Goal: Information Seeking & Learning: Compare options

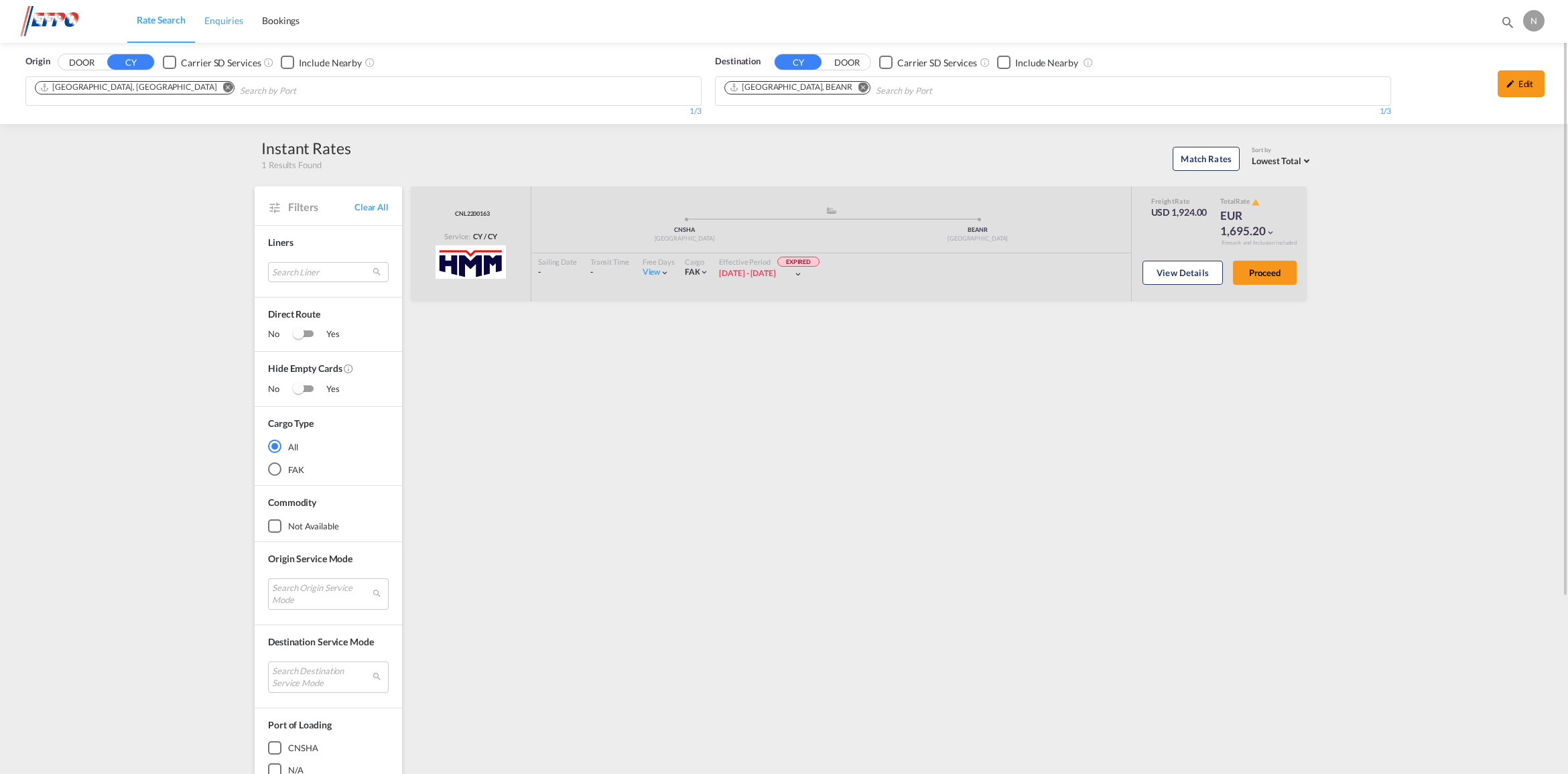
click at [229, 18] on span "Enquiries" at bounding box center [224, 20] width 39 height 11
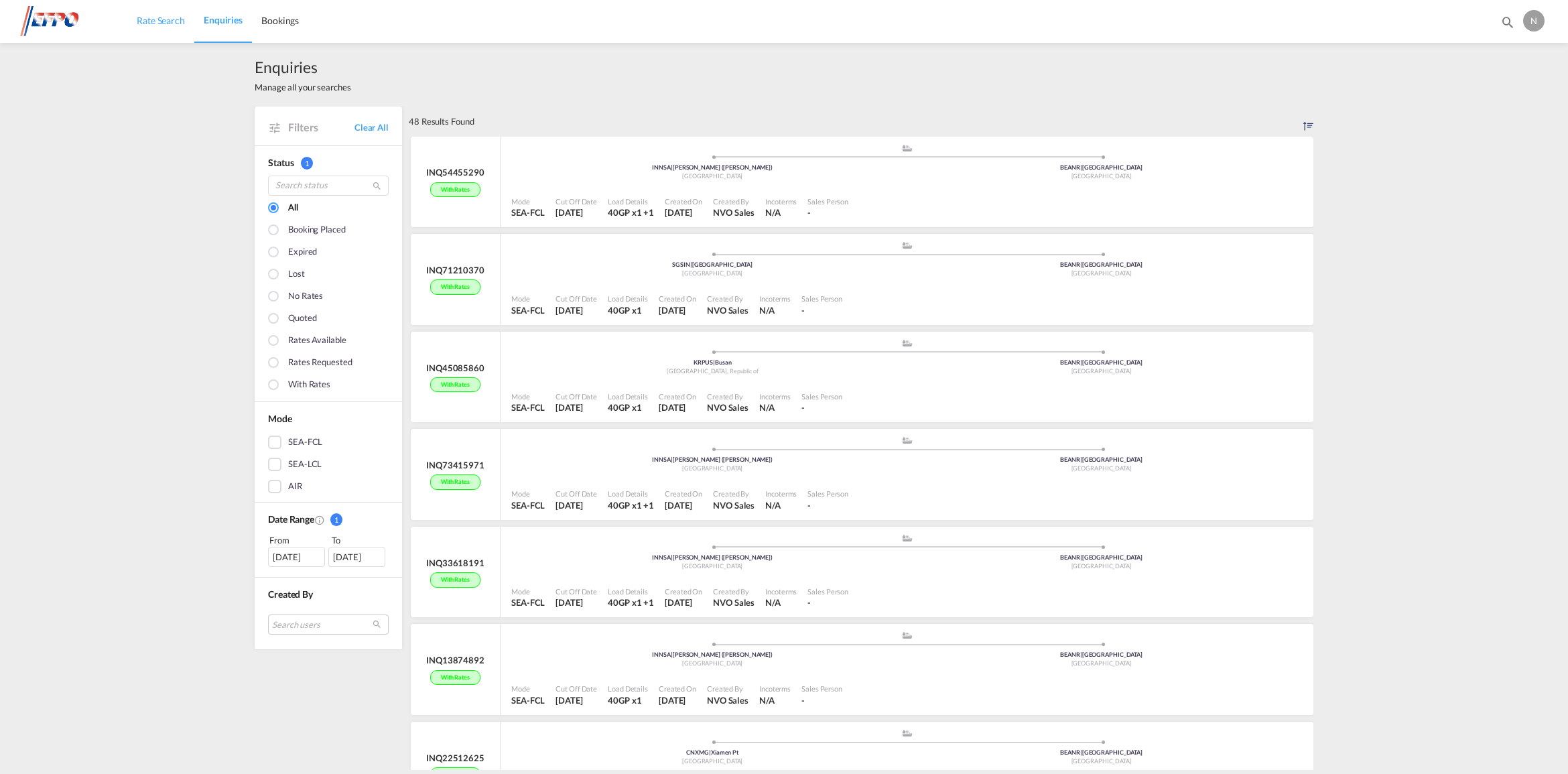
click at [155, 28] on link "Rate Search" at bounding box center [161, 21] width 67 height 44
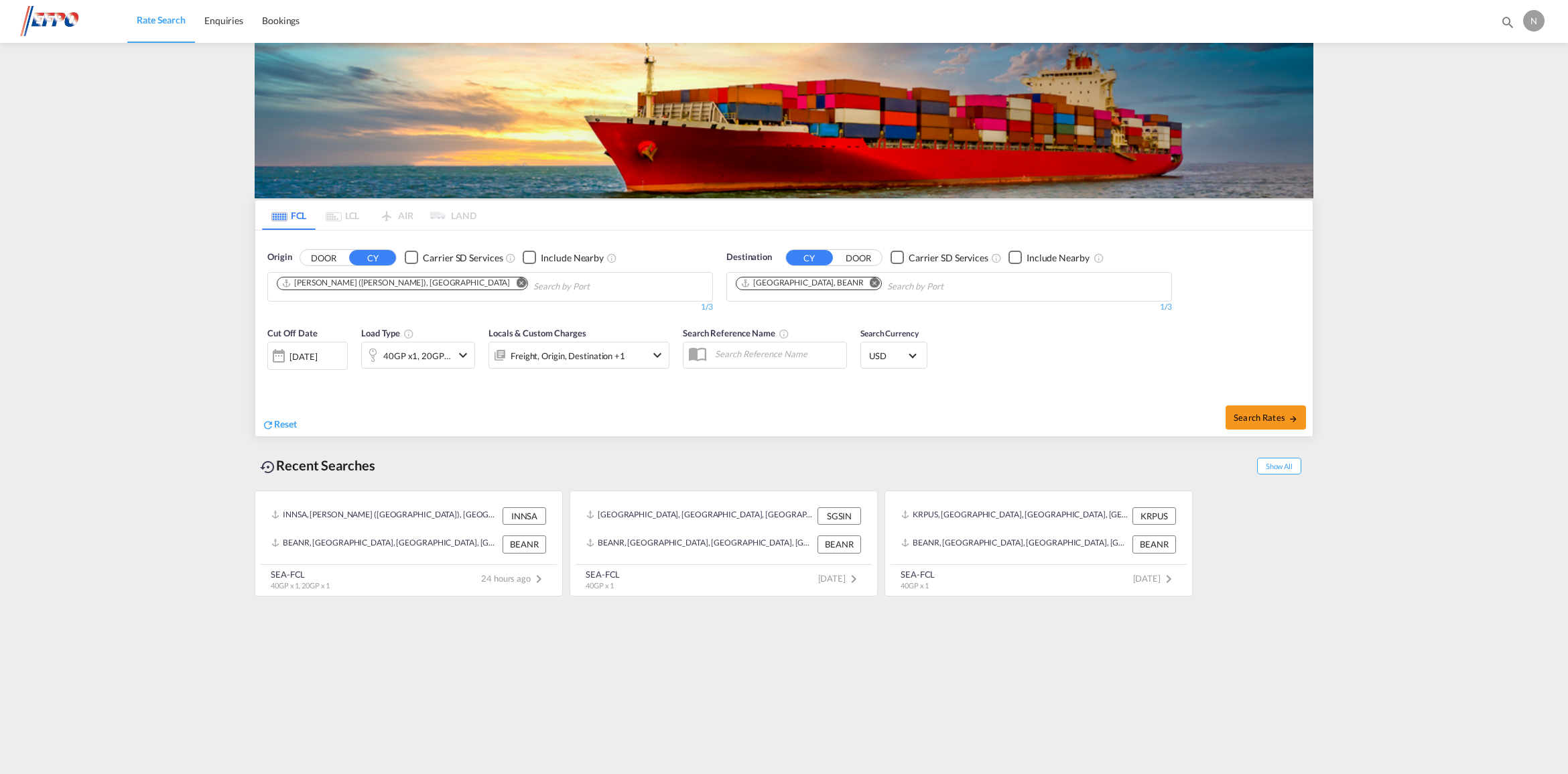
click at [516, 282] on md-icon "Remove" at bounding box center [520, 282] width 10 height 10
click at [416, 288] on md-chips at bounding box center [490, 286] width 444 height 28
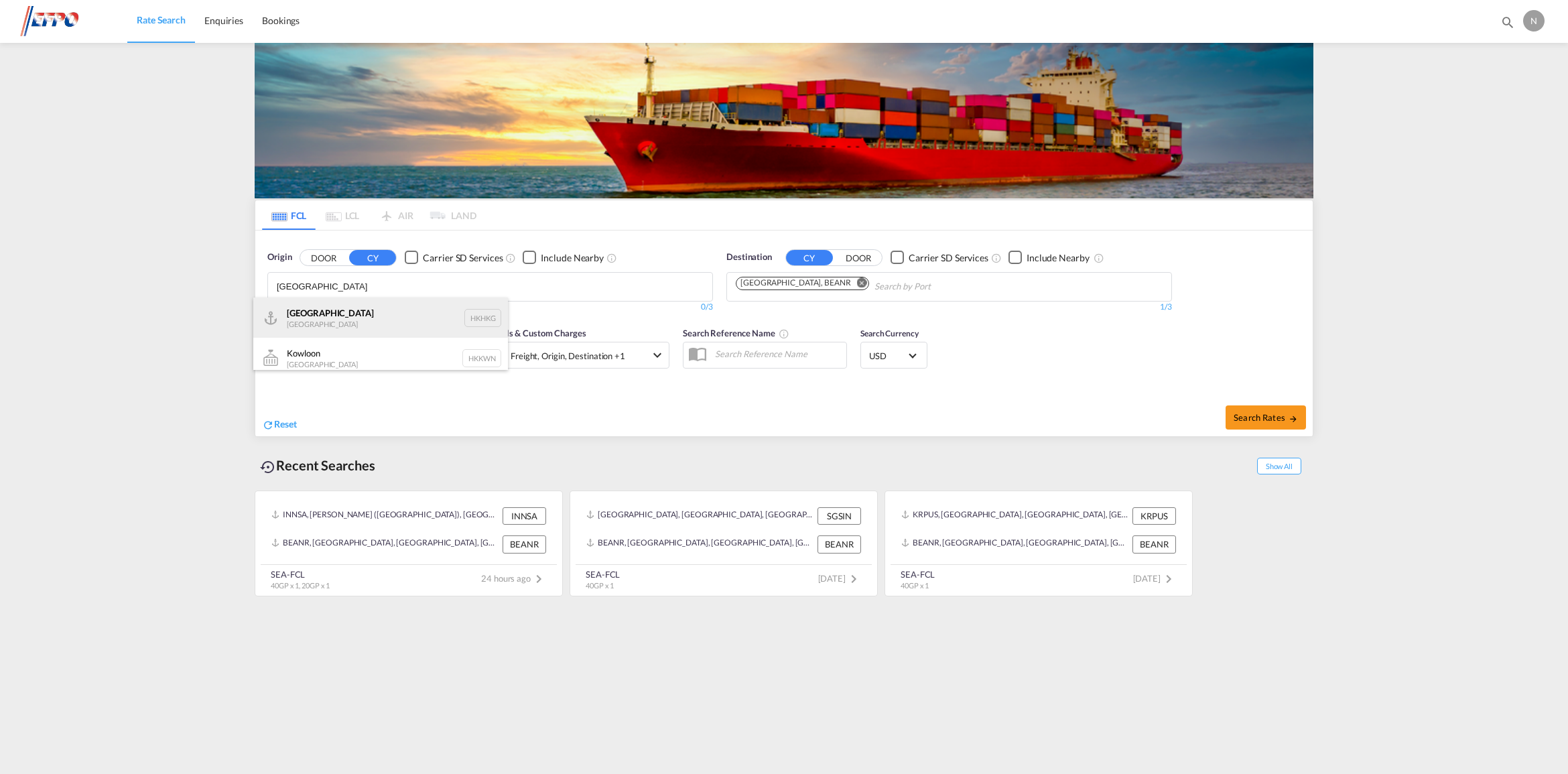
type input "[GEOGRAPHIC_DATA]"
click at [360, 313] on div "[GEOGRAPHIC_DATA] [GEOGRAPHIC_DATA] HKHKG" at bounding box center [380, 318] width 255 height 40
click at [467, 353] on md-icon "icon-chevron-down" at bounding box center [463, 355] width 16 height 16
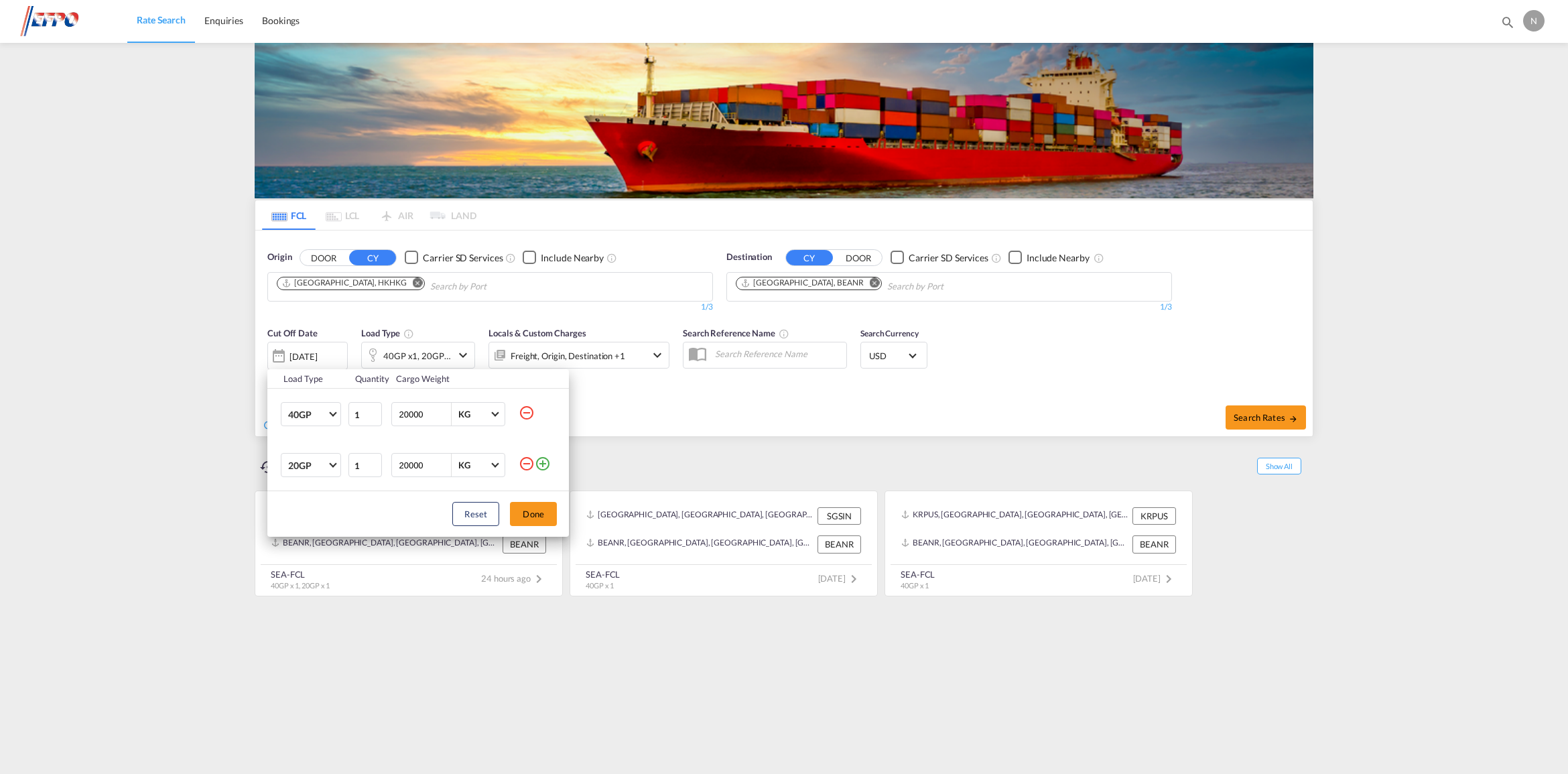
click at [524, 463] on md-icon "icon-minus-circle-outline" at bounding box center [526, 464] width 16 height 16
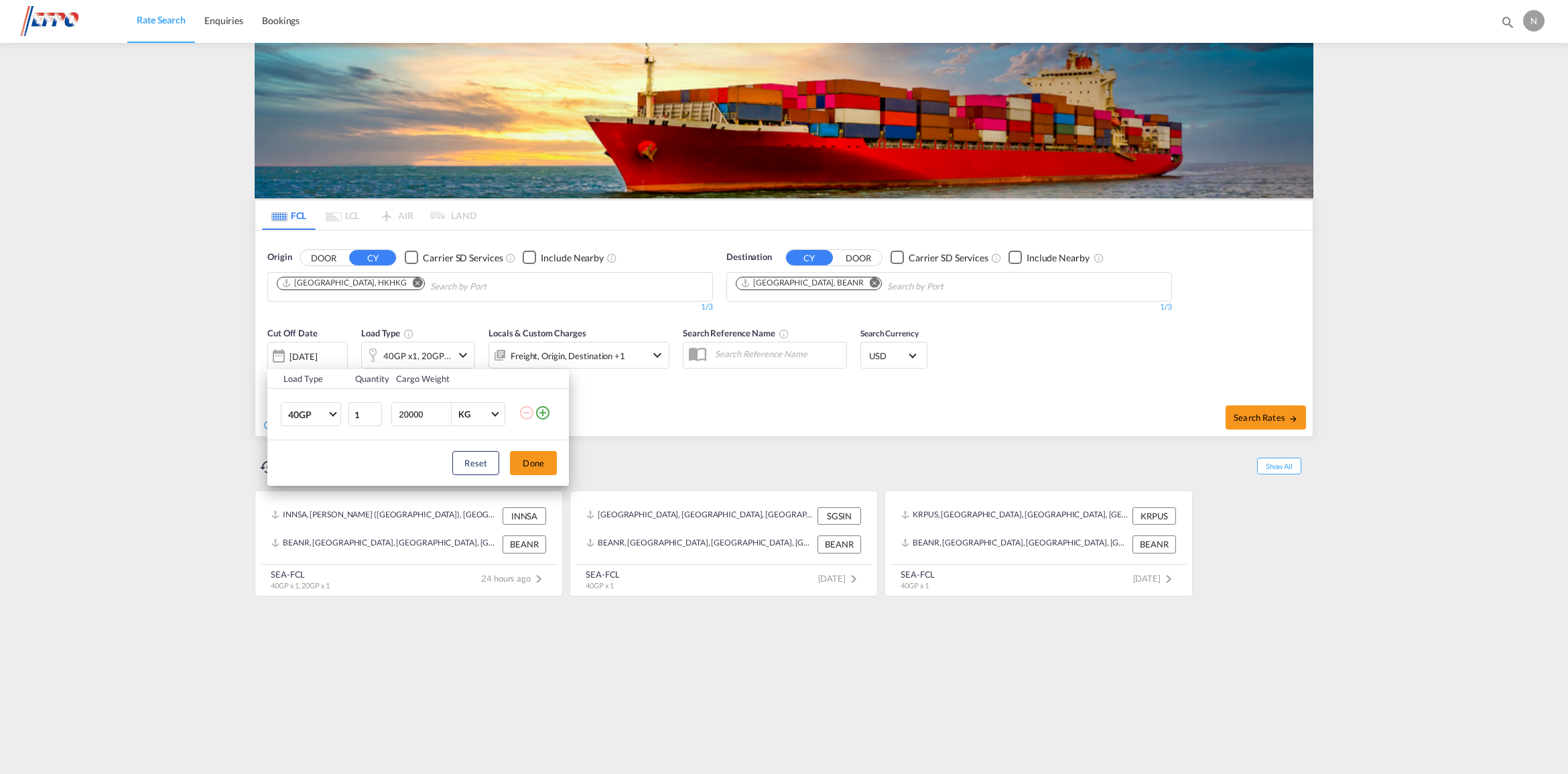
click at [1092, 416] on div "Load Type Quantity Cargo Weight 40GP 20GP 40GP 40HC 45HC 20RE 40RE 40HR 20OT 40…" at bounding box center [784, 387] width 1568 height 774
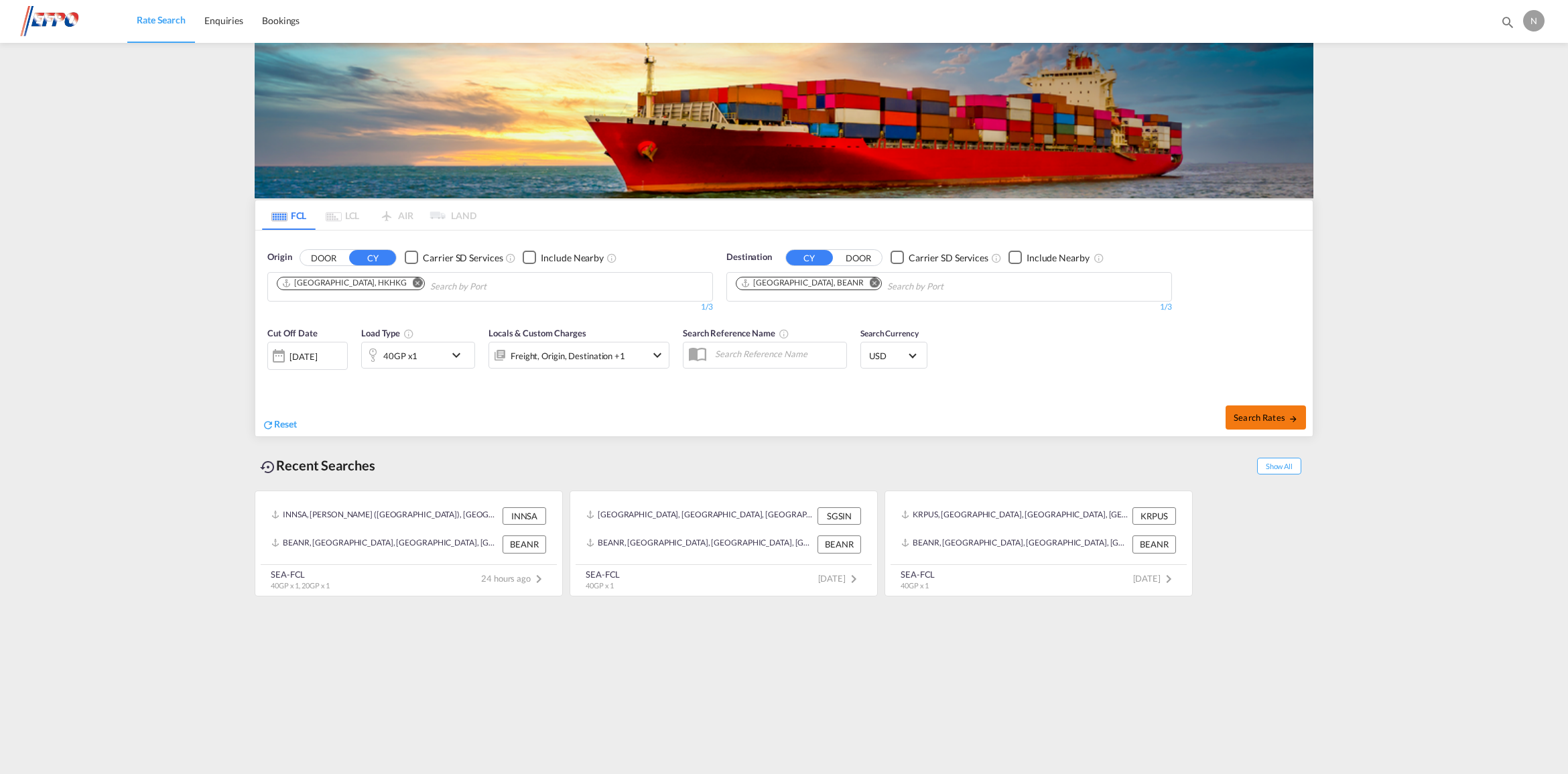
click at [1289, 417] on md-icon "icon-arrow-right" at bounding box center [1293, 418] width 10 height 10
type input "HKHKG to BEANR / [DATE]"
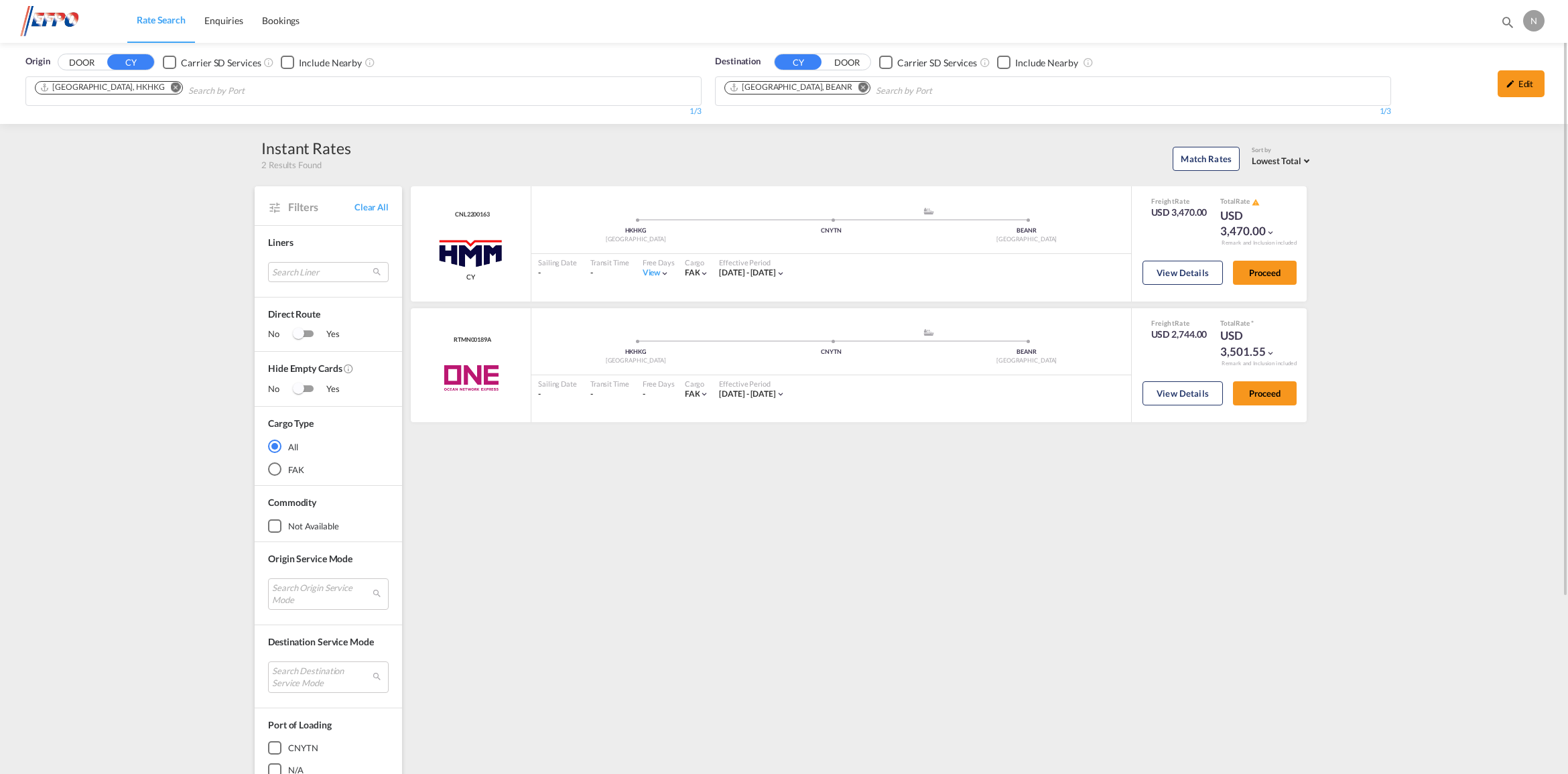
click at [170, 83] on md-icon "Remove" at bounding box center [175, 87] width 10 height 10
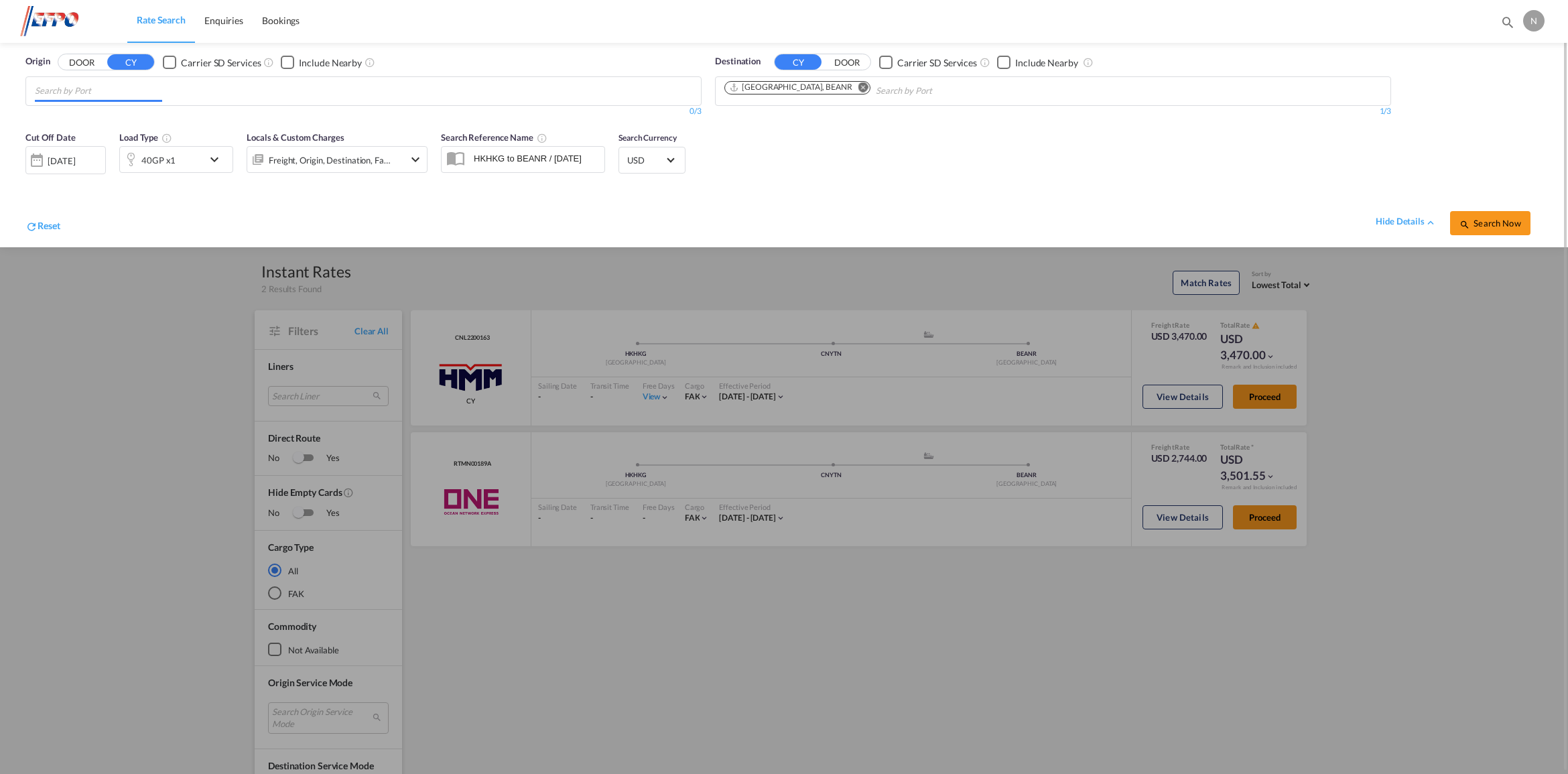
click at [135, 88] on input "Chips input." at bounding box center [98, 91] width 127 height 21
type input "yantian"
click at [152, 118] on div "Yantian Pt China CNYTN" at bounding box center [139, 122] width 255 height 40
click at [1502, 216] on button "Search Now" at bounding box center [1491, 222] width 81 height 24
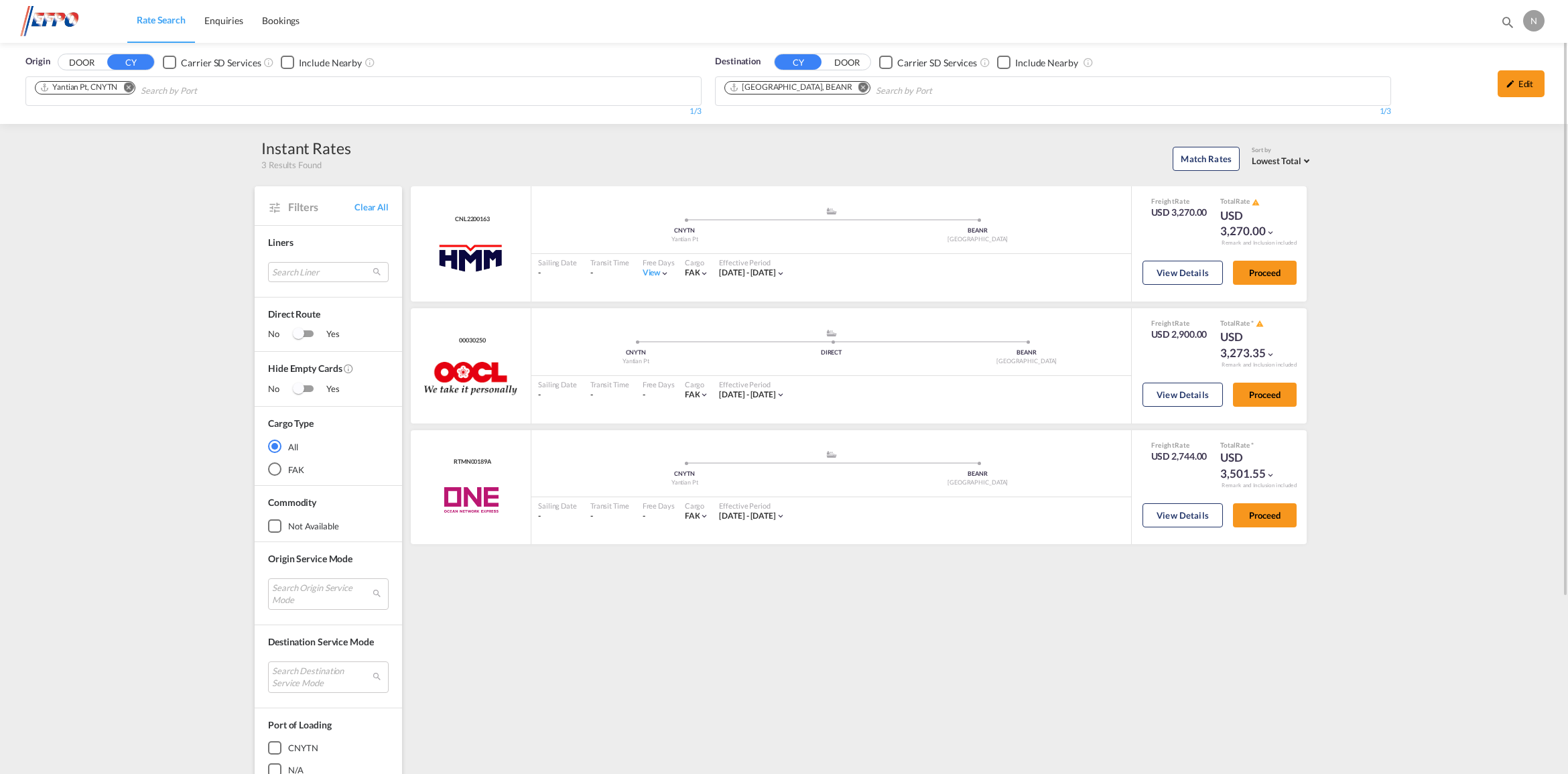
click at [132, 79] on md-chips-wrap "Yantian Pt, CNYTN" at bounding box center [153, 90] width 241 height 25
click at [131, 90] on md-icon "Remove" at bounding box center [127, 87] width 10 height 10
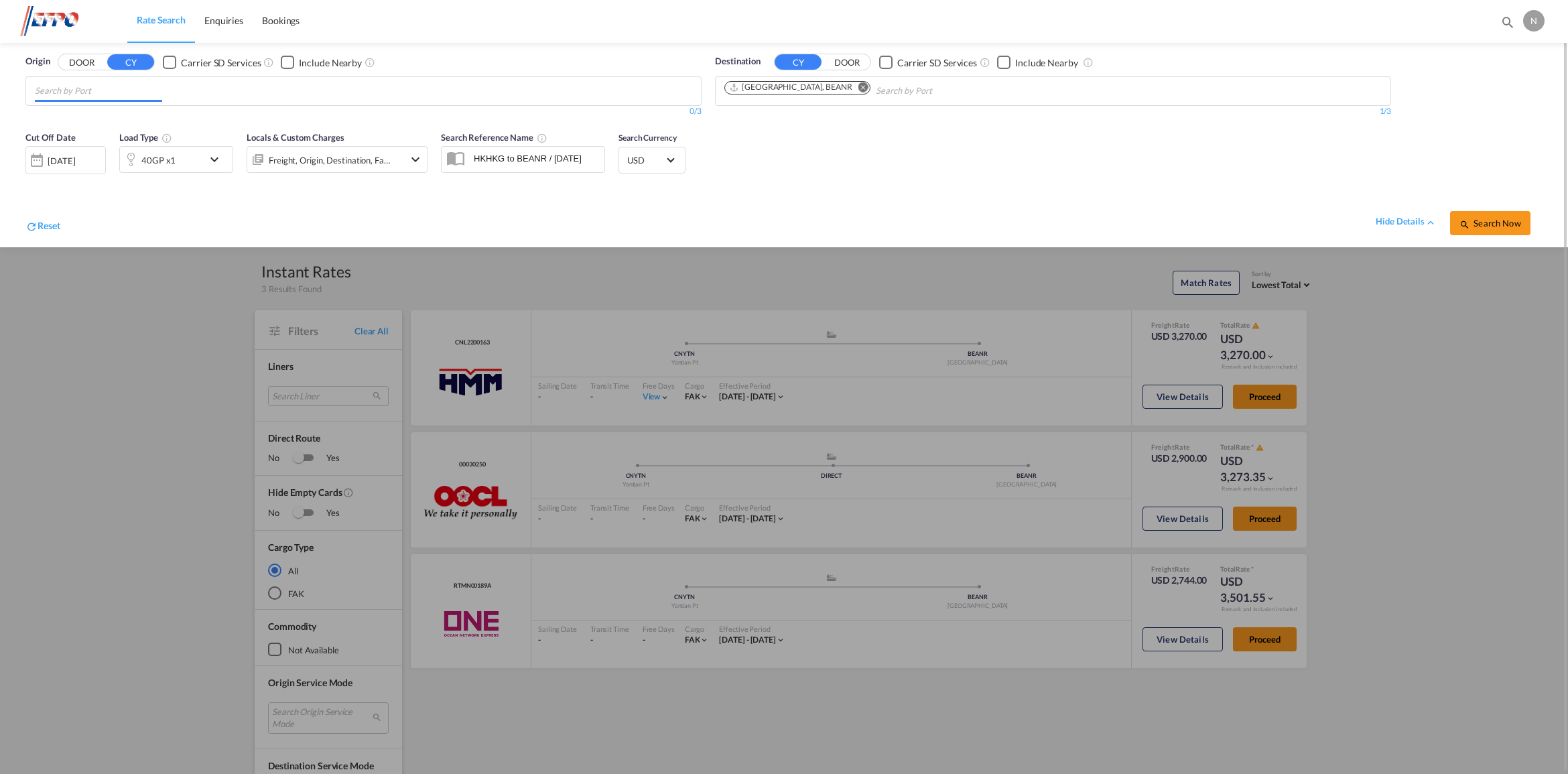
click at [131, 89] on body "Rate Search Enquiries Bookings Rate Search Enquiries Bookings" at bounding box center [784, 387] width 1568 height 774
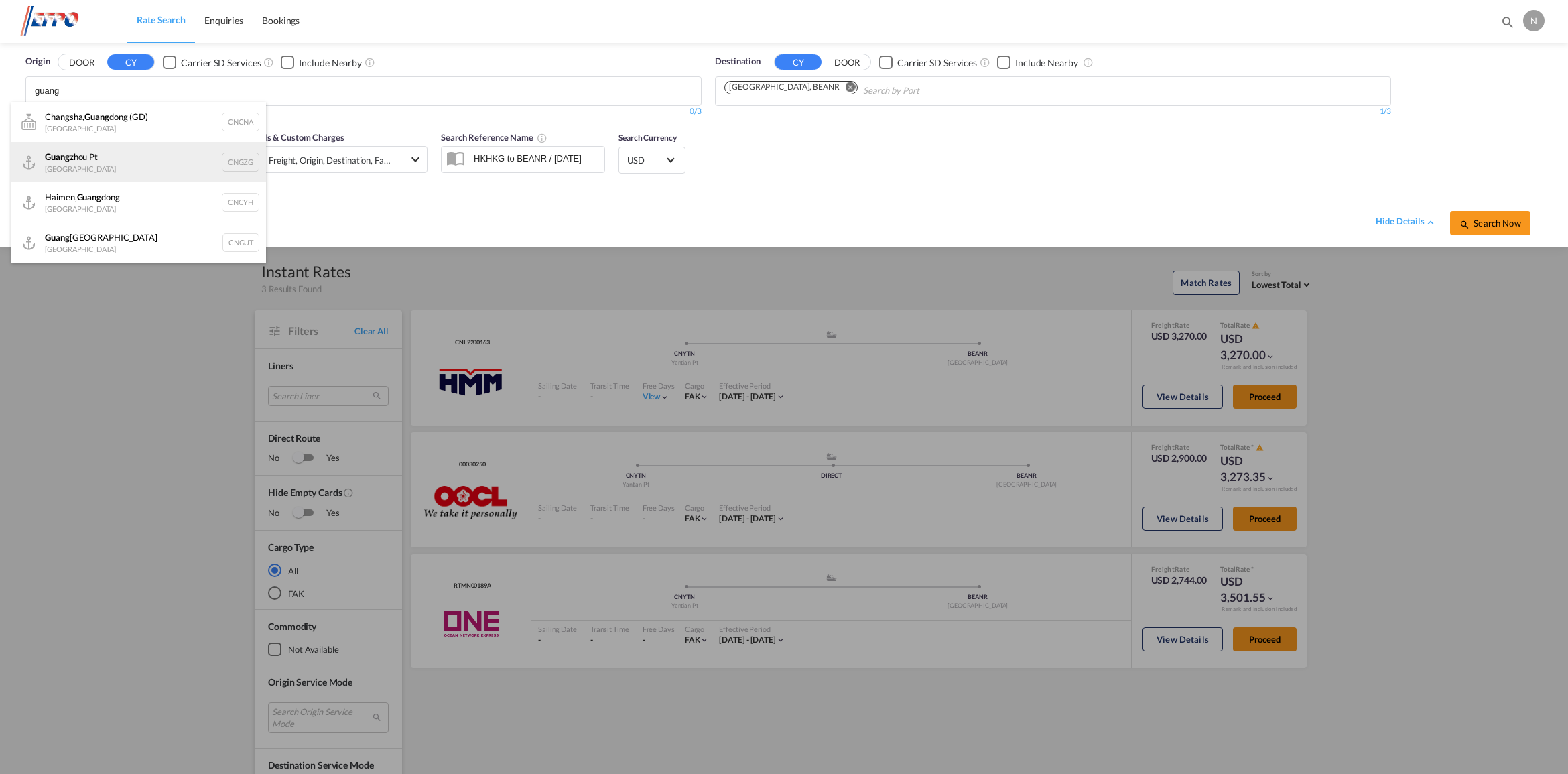
type input "guang"
click at [148, 154] on div "[PERSON_NAME] Pt China CNGZG" at bounding box center [139, 163] width 255 height 40
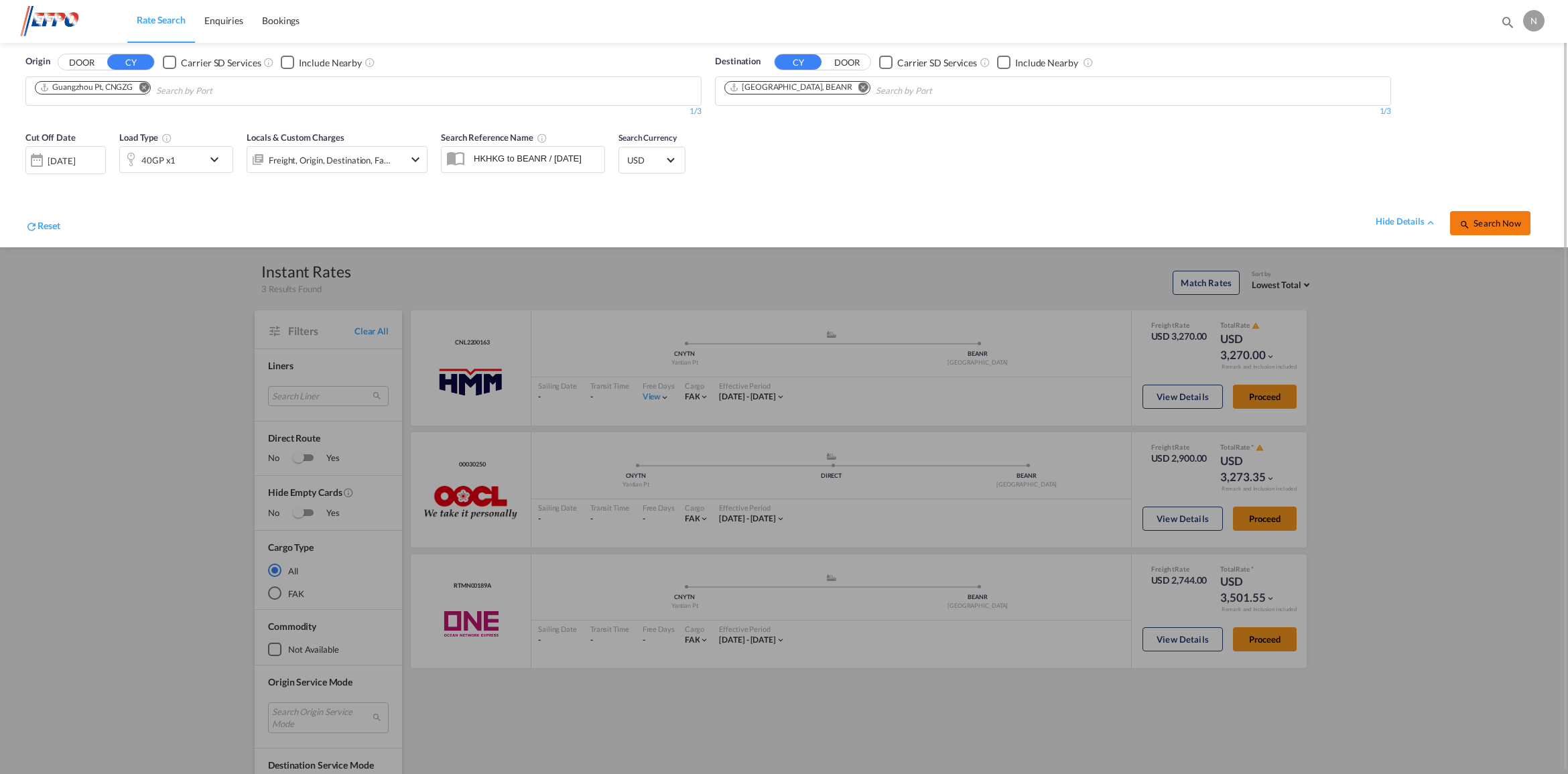
click at [1488, 225] on span "Search Now" at bounding box center [1489, 223] width 61 height 11
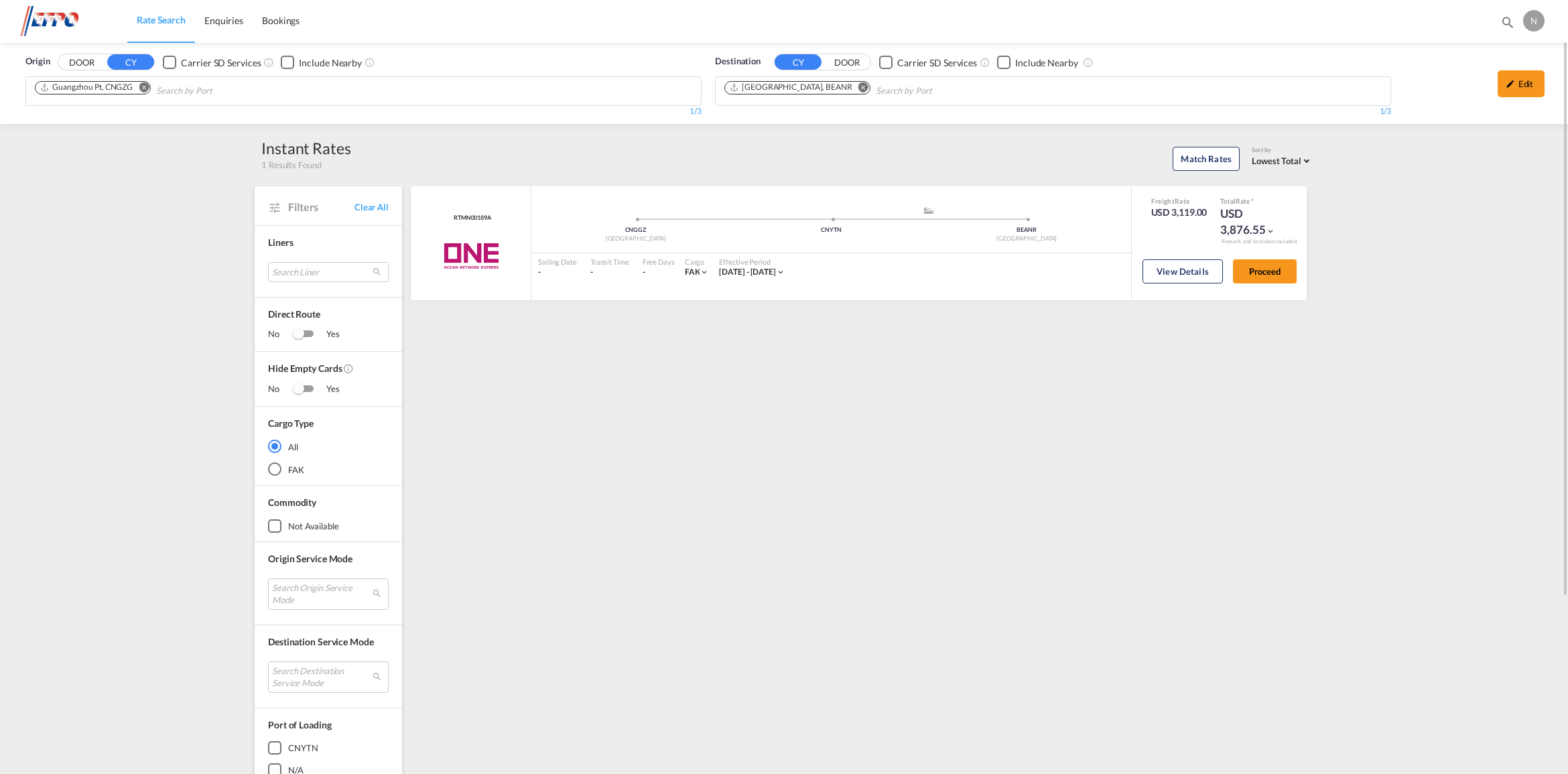
click at [135, 84] on button "Remove" at bounding box center [140, 88] width 20 height 13
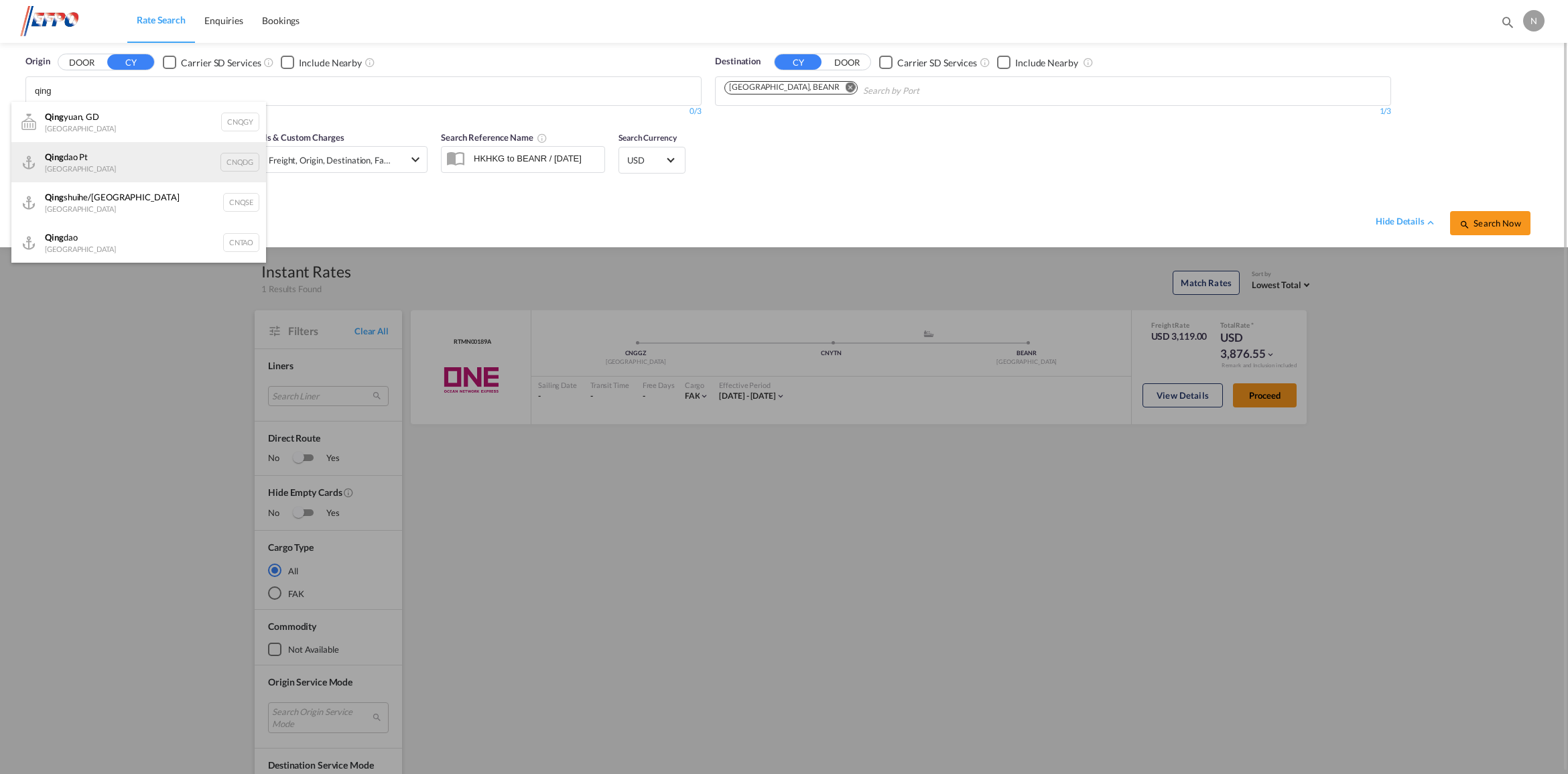
type input "qing"
click at [109, 169] on div "[PERSON_NAME] Pt China CNQDG" at bounding box center [139, 163] width 255 height 40
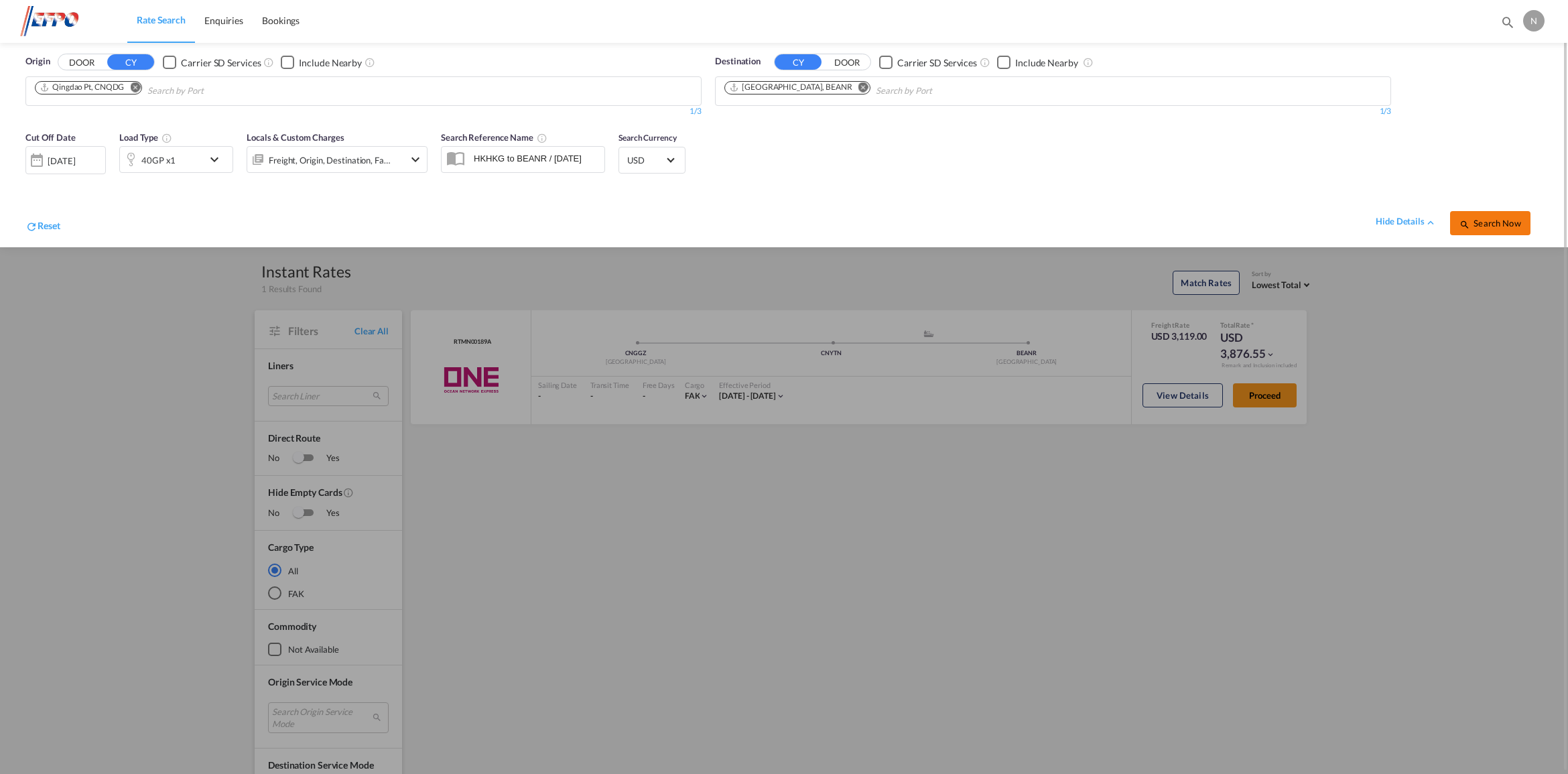
click at [1491, 221] on span "Search Now" at bounding box center [1489, 223] width 61 height 11
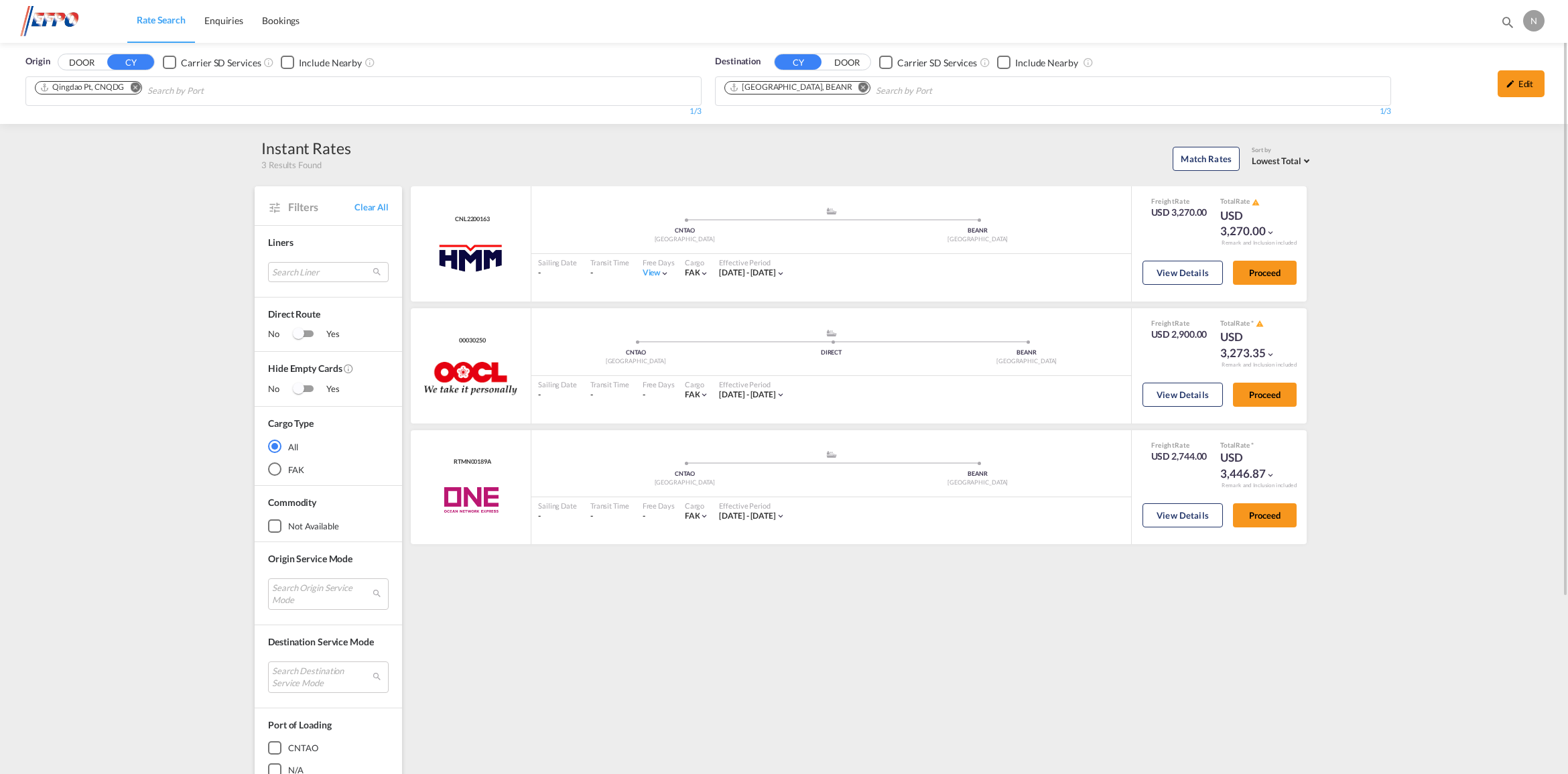
click at [473, 158] on div "Match Rates Sort by Lowest Total Lowest Freight Lowest Total Fastest Transit Sa…" at bounding box center [832, 156] width 962 height 28
click at [137, 89] on md-icon "Remove" at bounding box center [134, 87] width 10 height 10
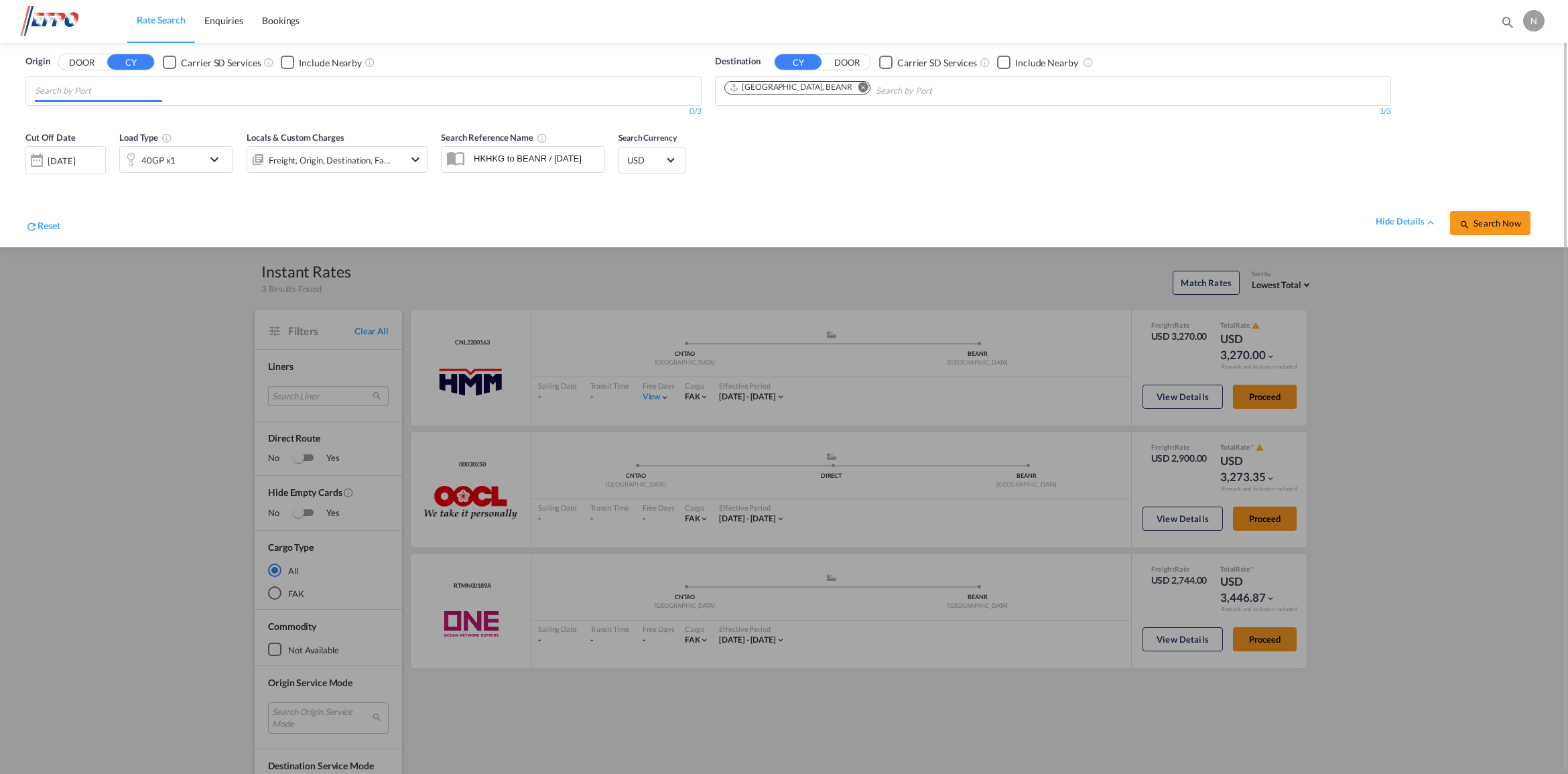
click at [137, 89] on input "Chips input." at bounding box center [98, 91] width 127 height 21
type input "tianj"
click at [125, 156] on div "Tianj in Xingang Pt China CNTXG" at bounding box center [139, 163] width 255 height 40
click at [1484, 221] on span "Search Now" at bounding box center [1489, 223] width 61 height 11
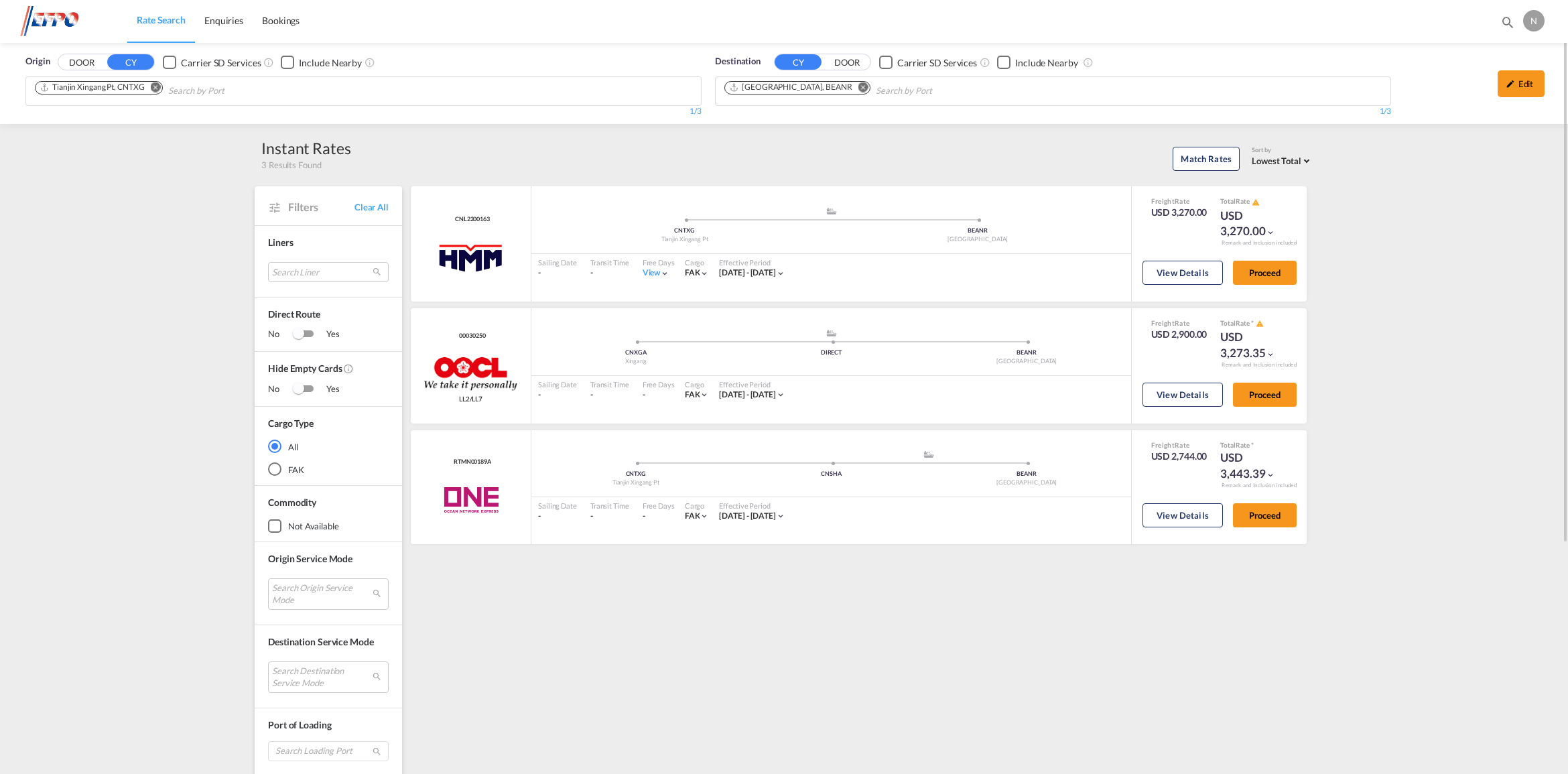
click at [155, 86] on md-icon "Remove" at bounding box center [155, 87] width 10 height 10
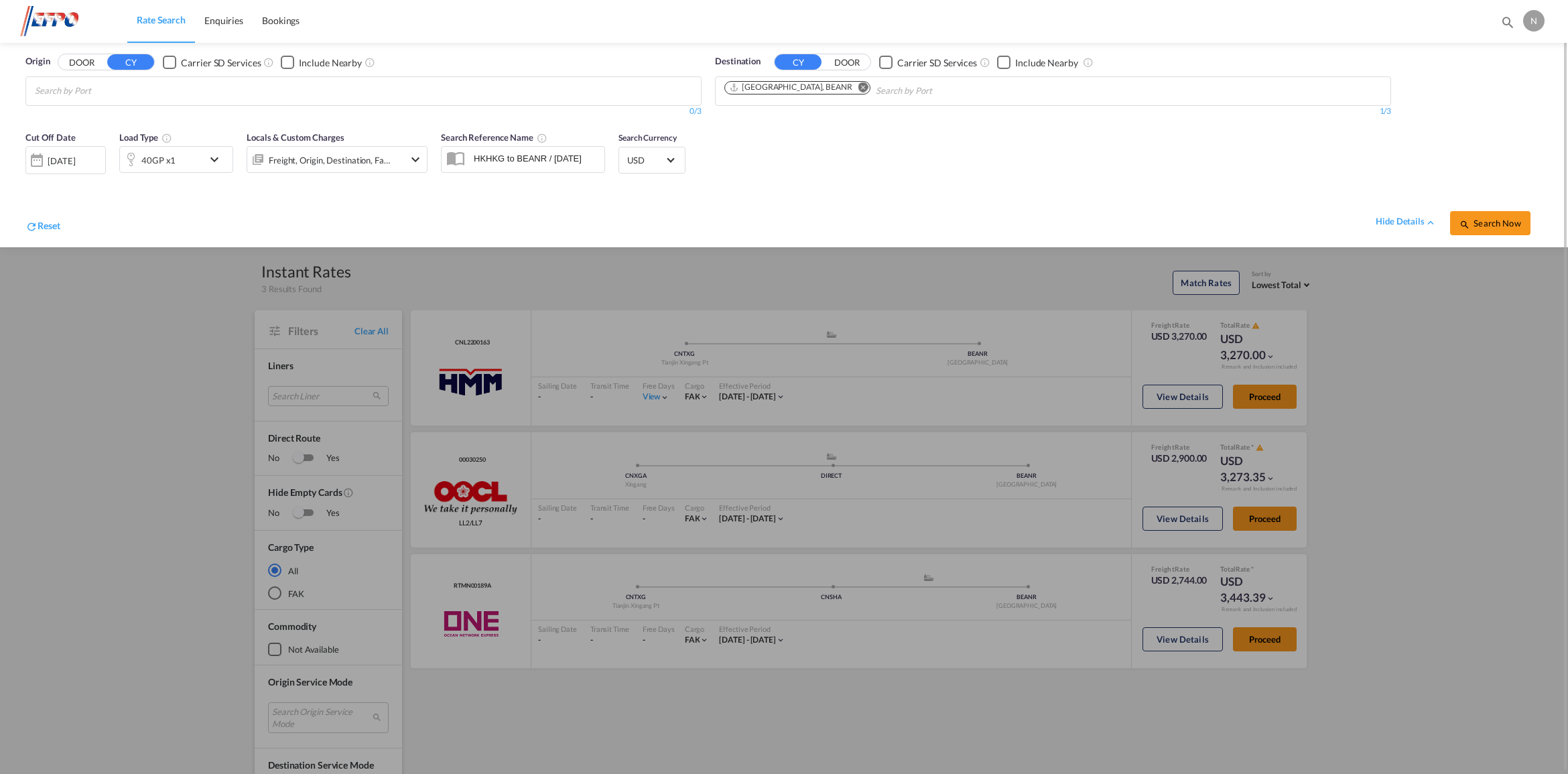
click at [155, 89] on body "Rate Search Enquiries Bookings Rate Search Enquiries Bookings" at bounding box center [784, 387] width 1568 height 774
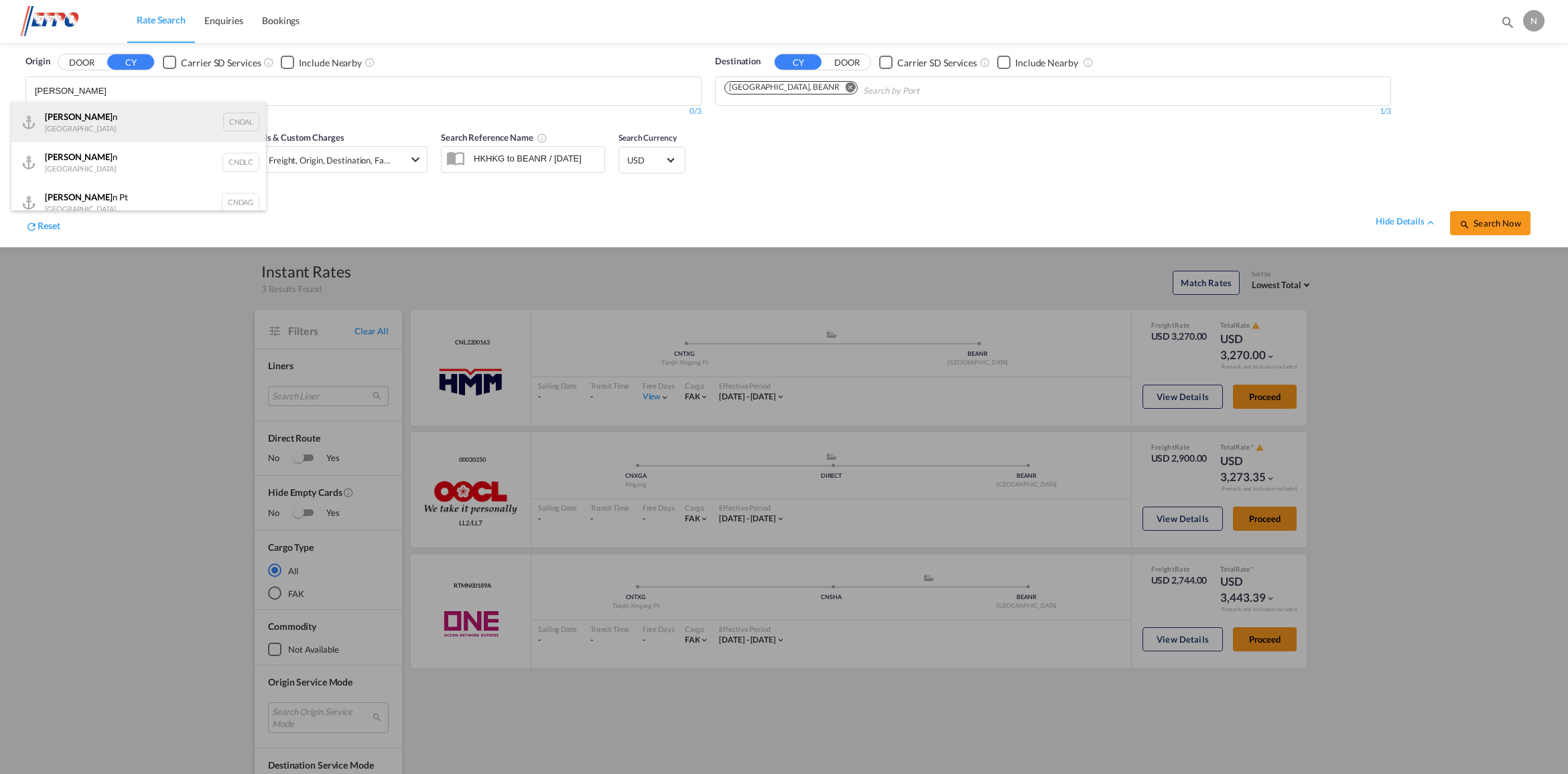
type input "[PERSON_NAME]"
click at [109, 118] on div "[PERSON_NAME] n [GEOGRAPHIC_DATA] CNDAL" at bounding box center [139, 122] width 255 height 40
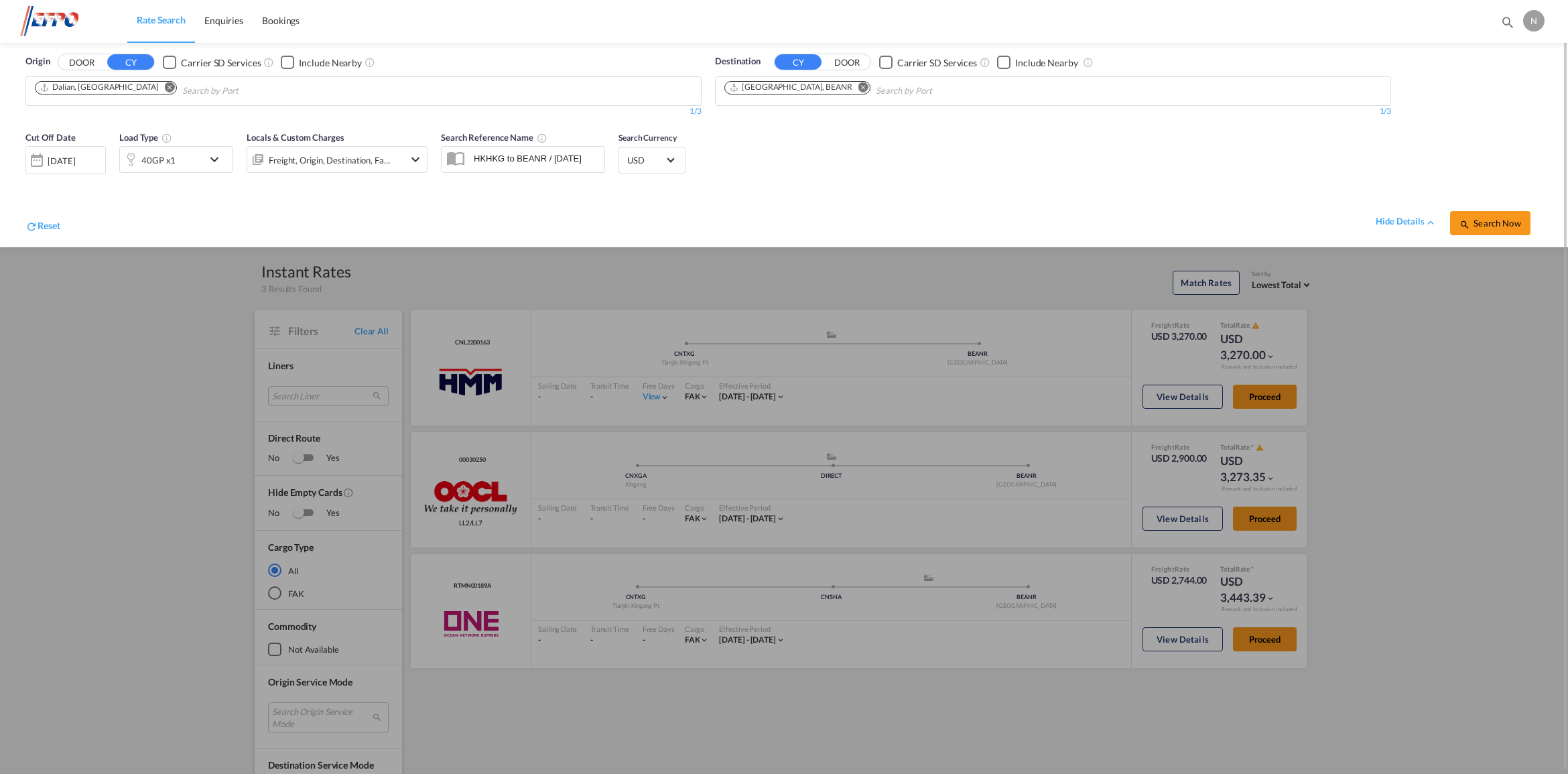
click at [213, 155] on md-icon "icon-chevron-down" at bounding box center [218, 159] width 23 height 16
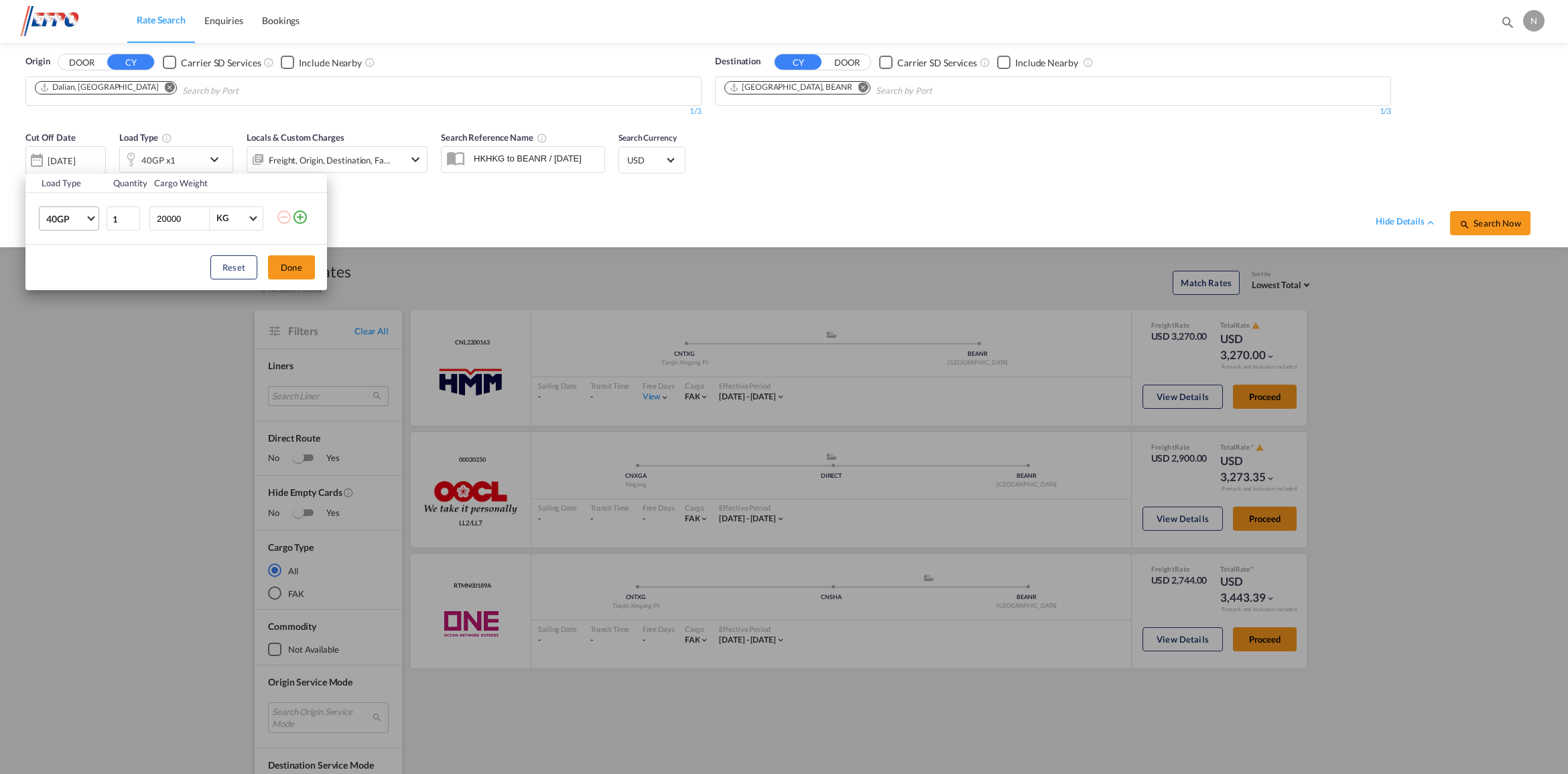
click at [82, 219] on span "40GP" at bounding box center [66, 219] width 39 height 13
click at [69, 184] on md-option "20GP" at bounding box center [81, 186] width 91 height 33
click at [285, 262] on button "Done" at bounding box center [291, 267] width 47 height 24
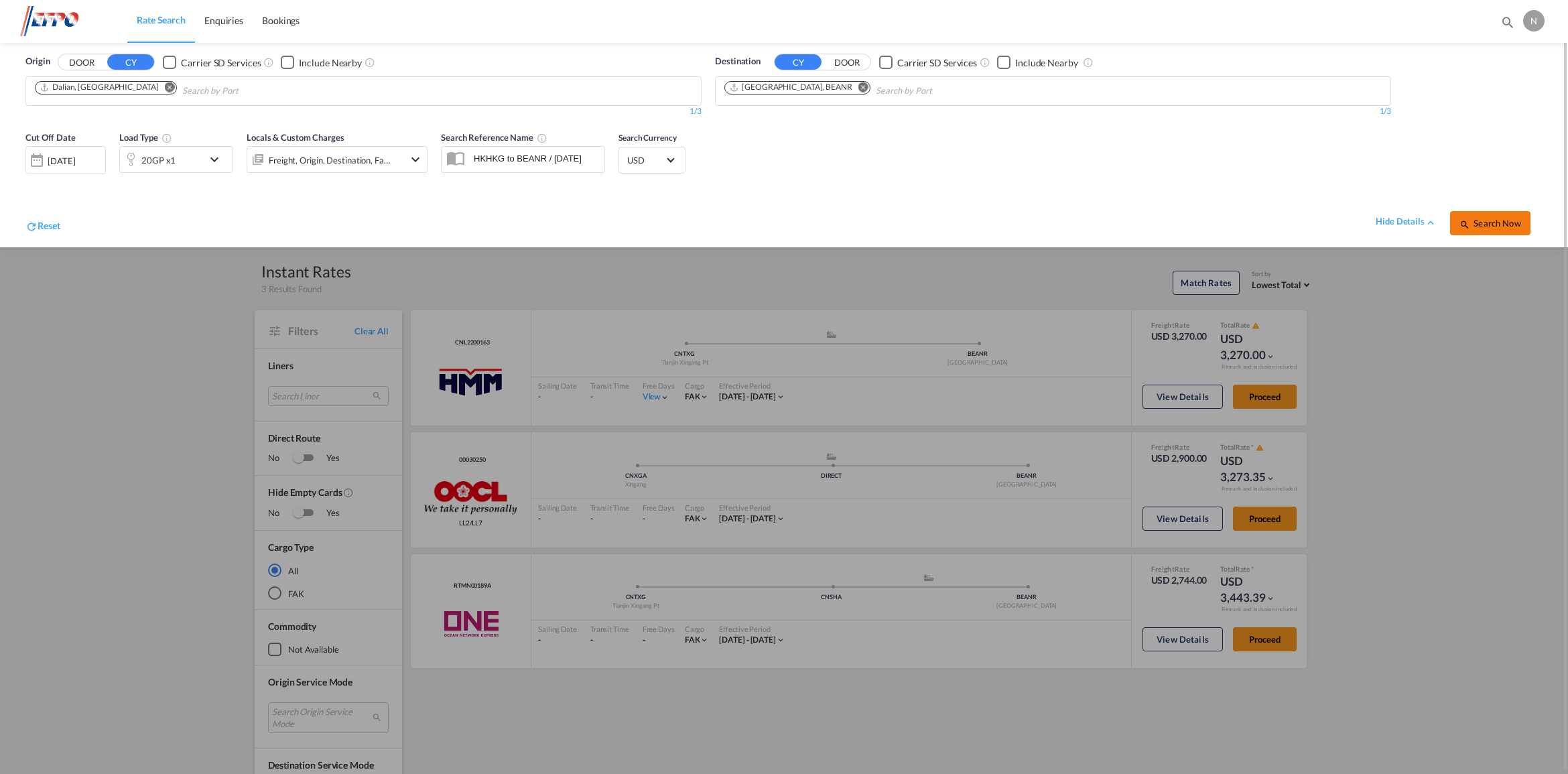
click at [1488, 228] on span "Search Now" at bounding box center [1489, 223] width 61 height 11
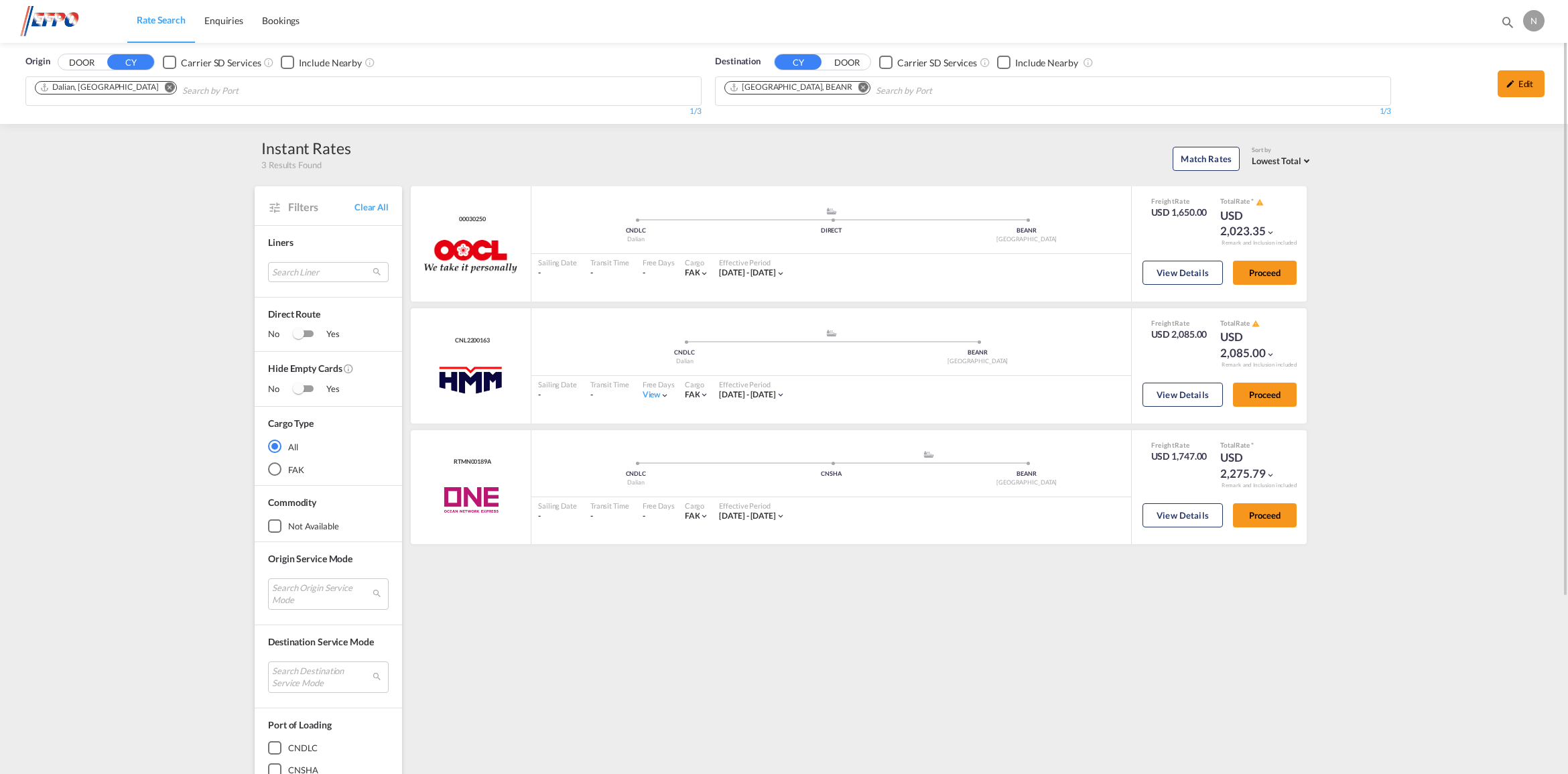
click at [138, 89] on div "Origin DOOR CY Carrier SD Services Include Nearby [GEOGRAPHIC_DATA], [GEOGRAPHI…" at bounding box center [784, 83] width 1568 height 81
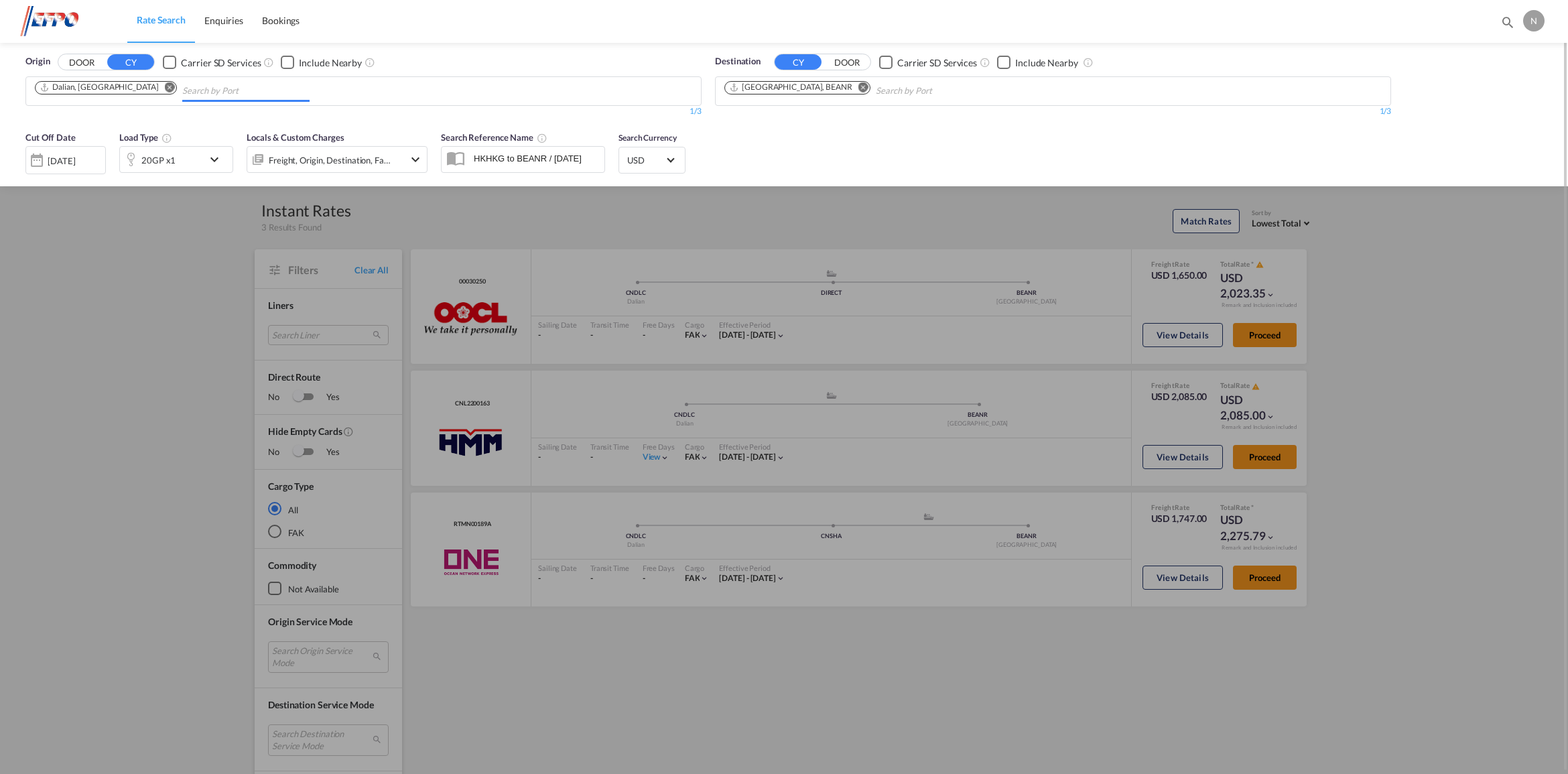
click at [165, 86] on md-icon "Remove" at bounding box center [170, 87] width 10 height 10
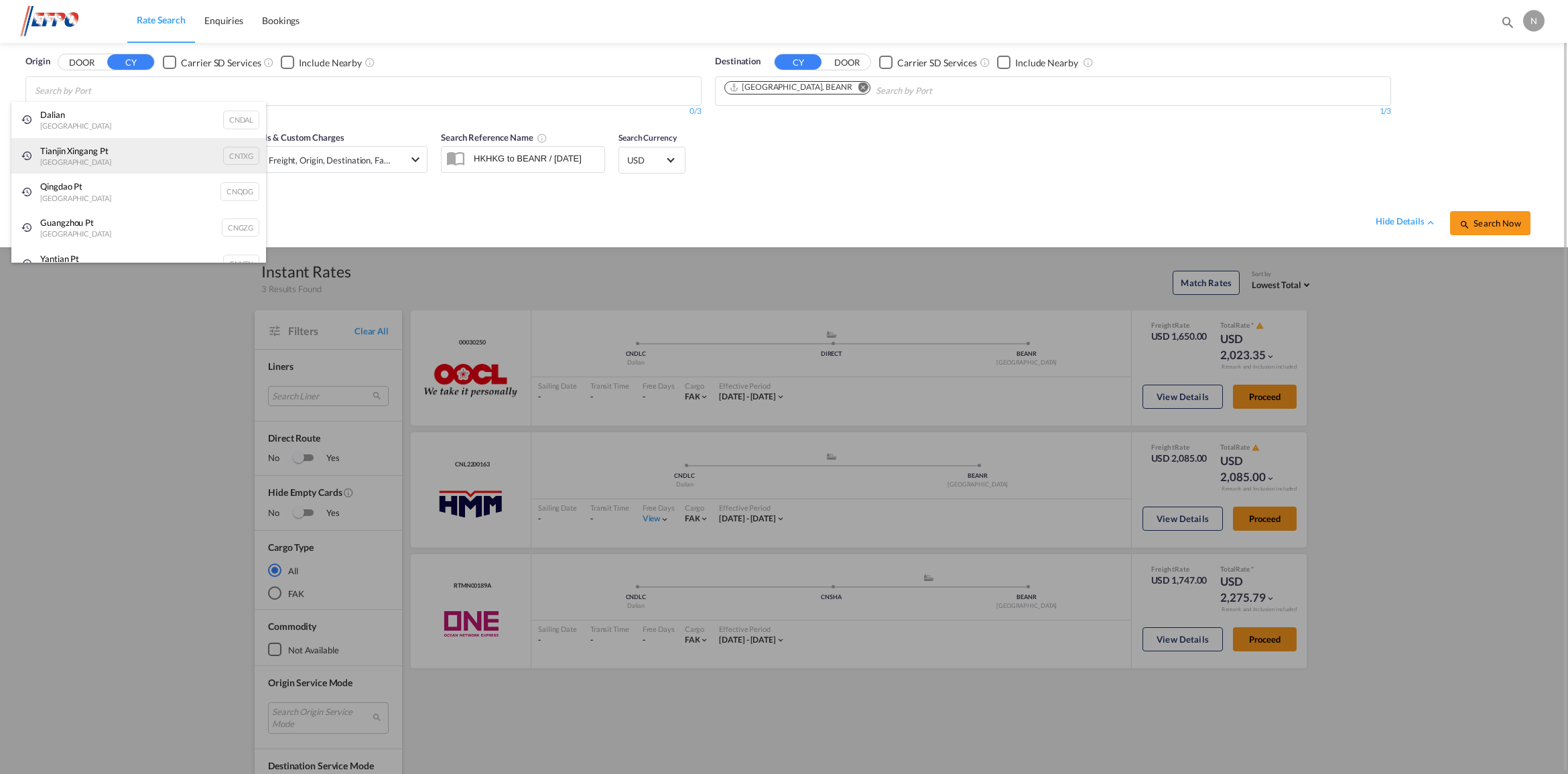
click at [211, 156] on div "Tianjin Xingang Pt China CNTXG" at bounding box center [139, 156] width 255 height 36
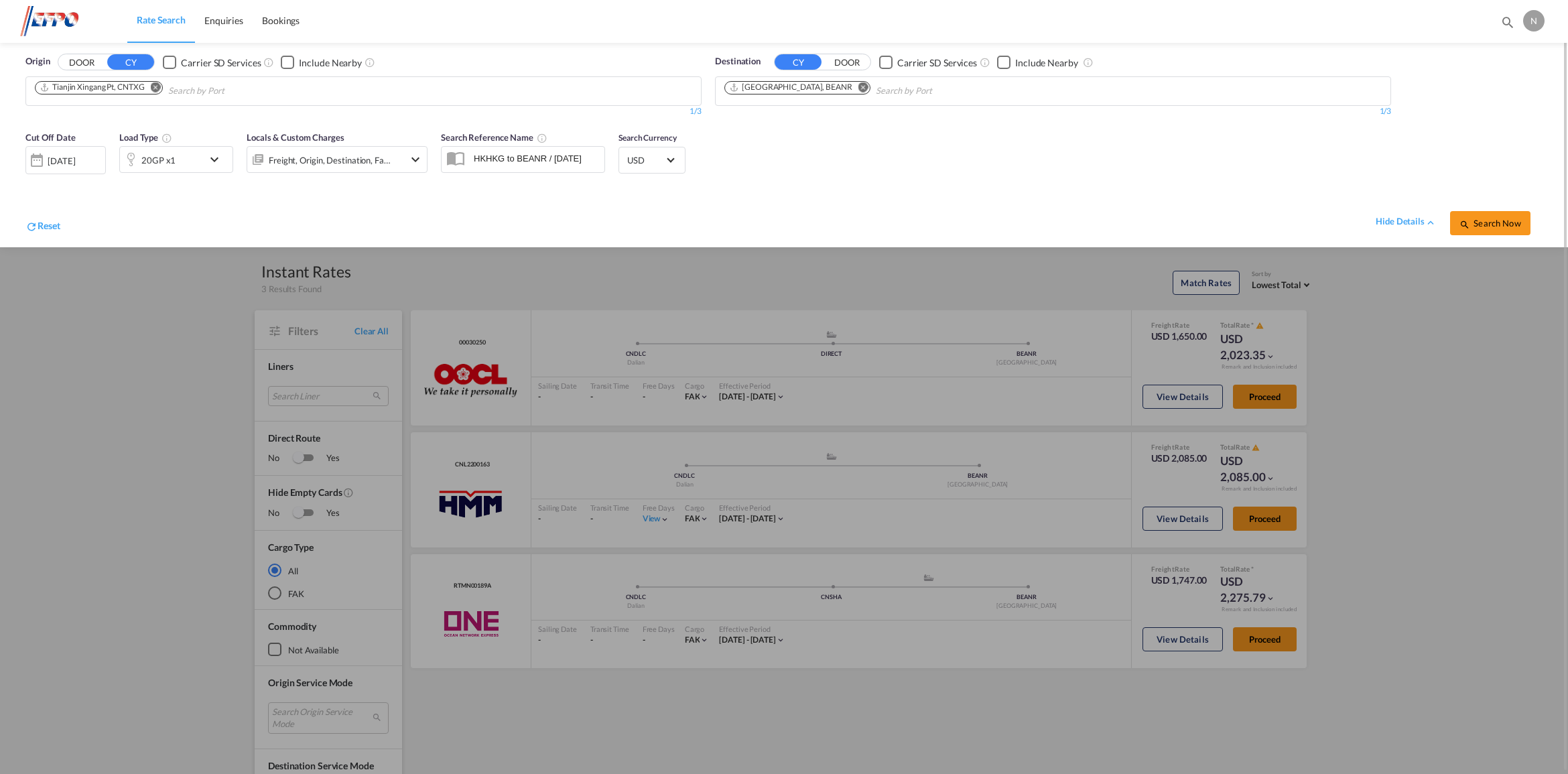
click at [158, 88] on md-icon "Remove" at bounding box center [155, 87] width 10 height 10
click at [207, 152] on md-icon "icon-chevron-down" at bounding box center [218, 159] width 23 height 16
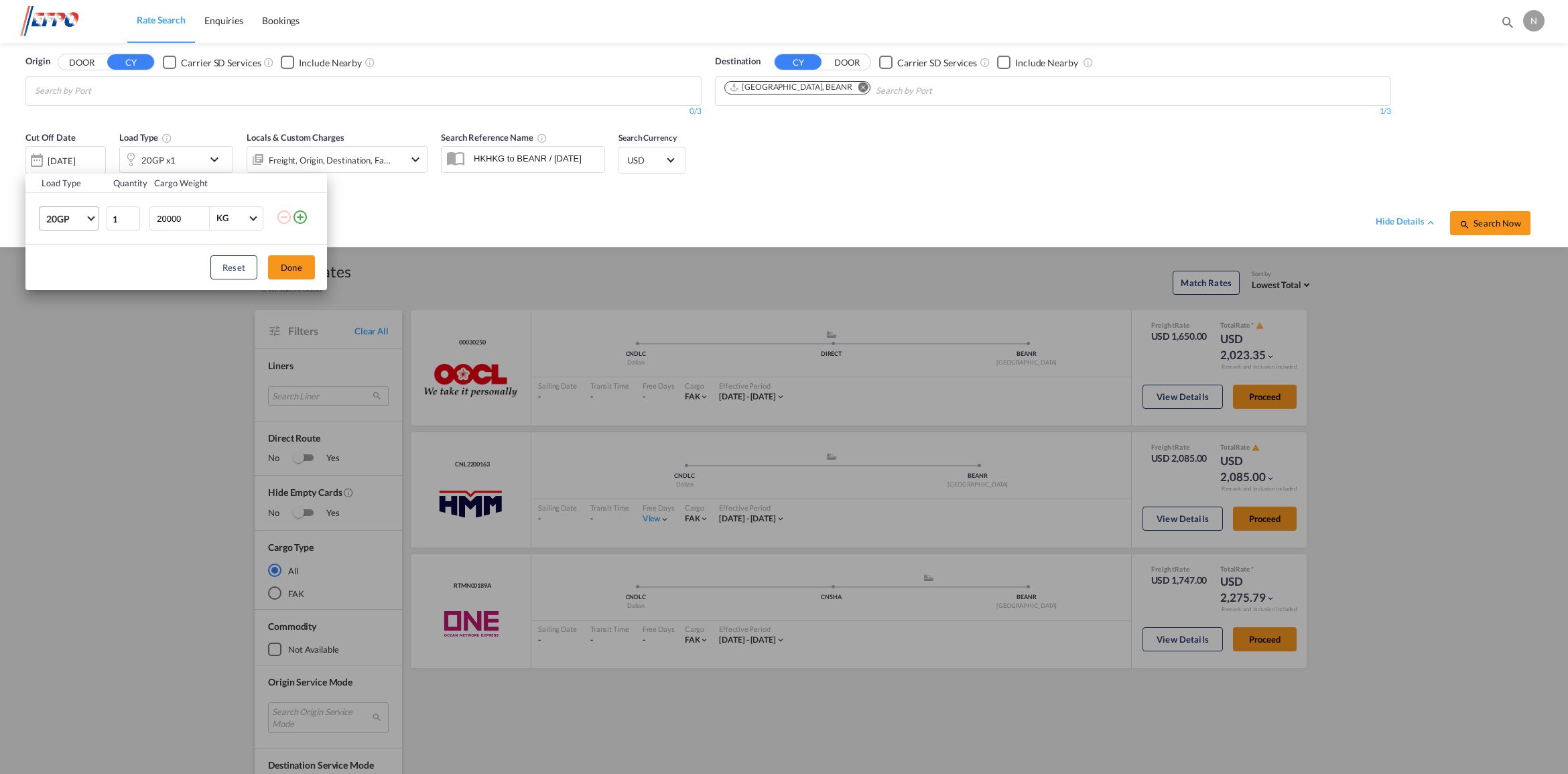
click at [94, 225] on md-select-value "20GP" at bounding box center [71, 219] width 54 height 23
click at [61, 250] on div "40GP" at bounding box center [58, 250] width 24 height 13
click at [95, 94] on div "Load Type Quantity Cargo Weight 40GP 1 20000 KG KG Load type addition is restri…" at bounding box center [784, 387] width 1568 height 774
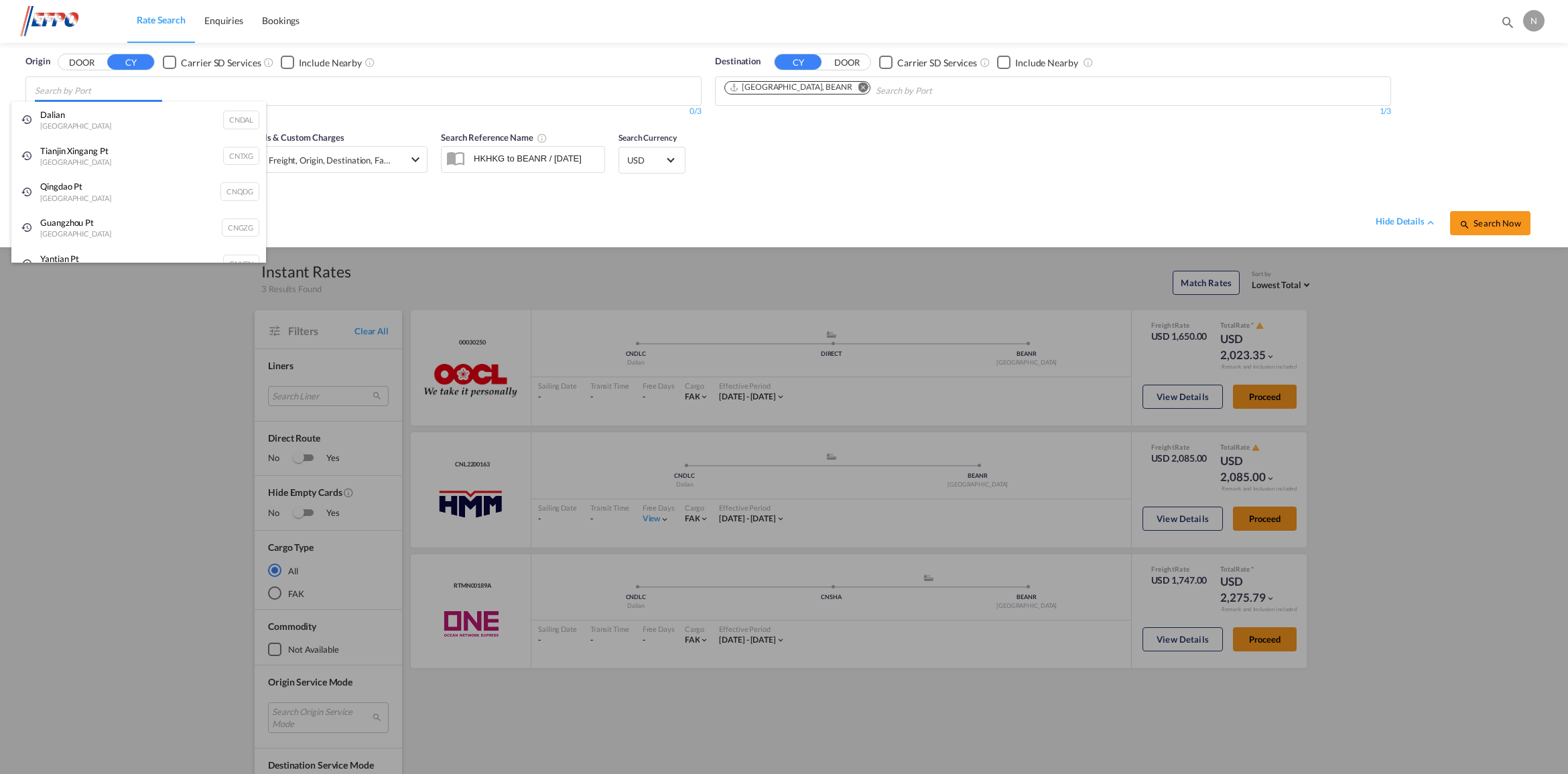
click at [95, 94] on body "Rate Search Enquiries Bookings Rate Search Enquiries Bookings" at bounding box center [784, 387] width 1568 height 774
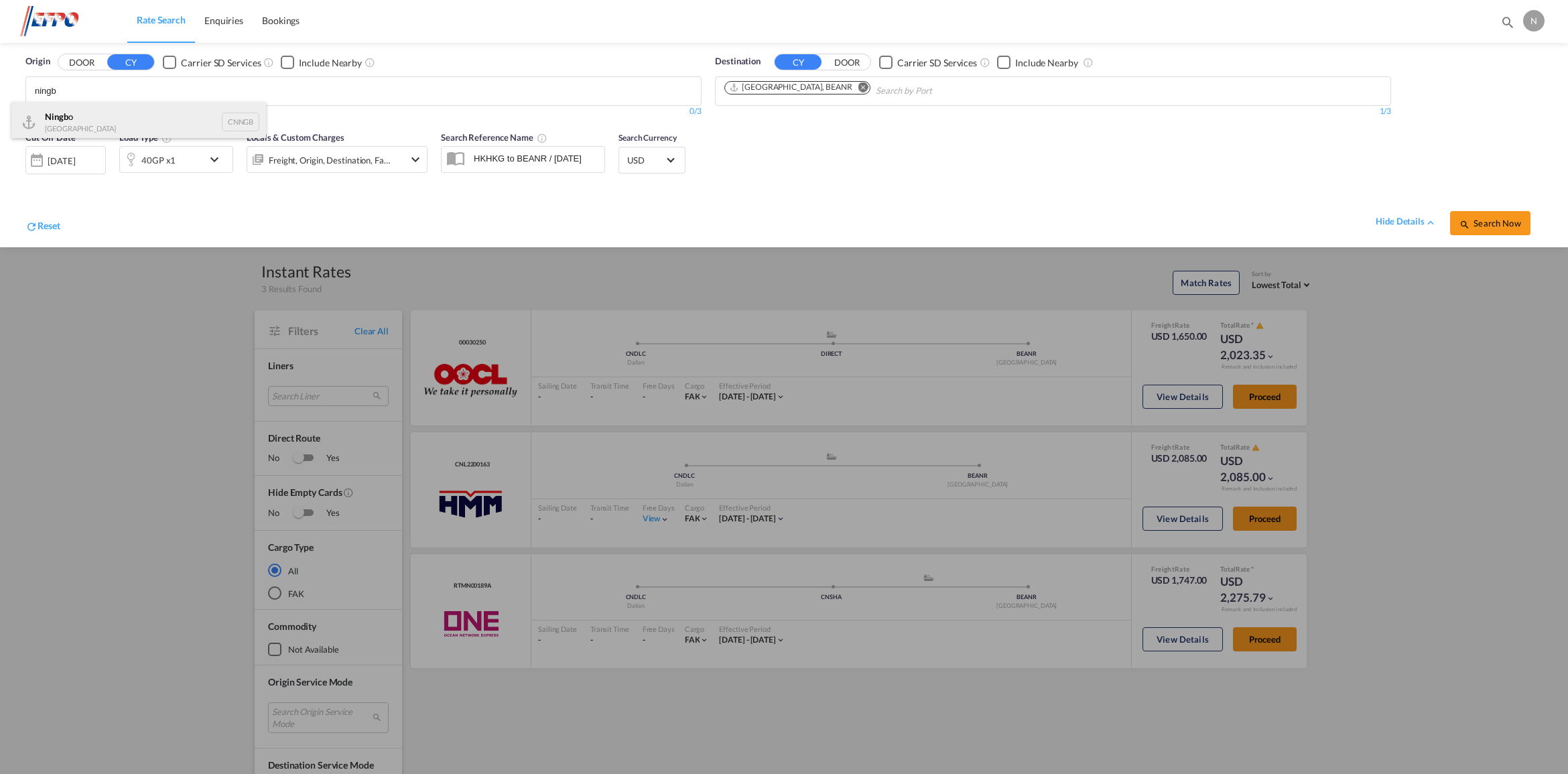
type input "ningb"
click at [98, 112] on div "Ningb o China CNNGB" at bounding box center [139, 122] width 255 height 40
click at [1492, 225] on span "Search Now" at bounding box center [1489, 223] width 61 height 11
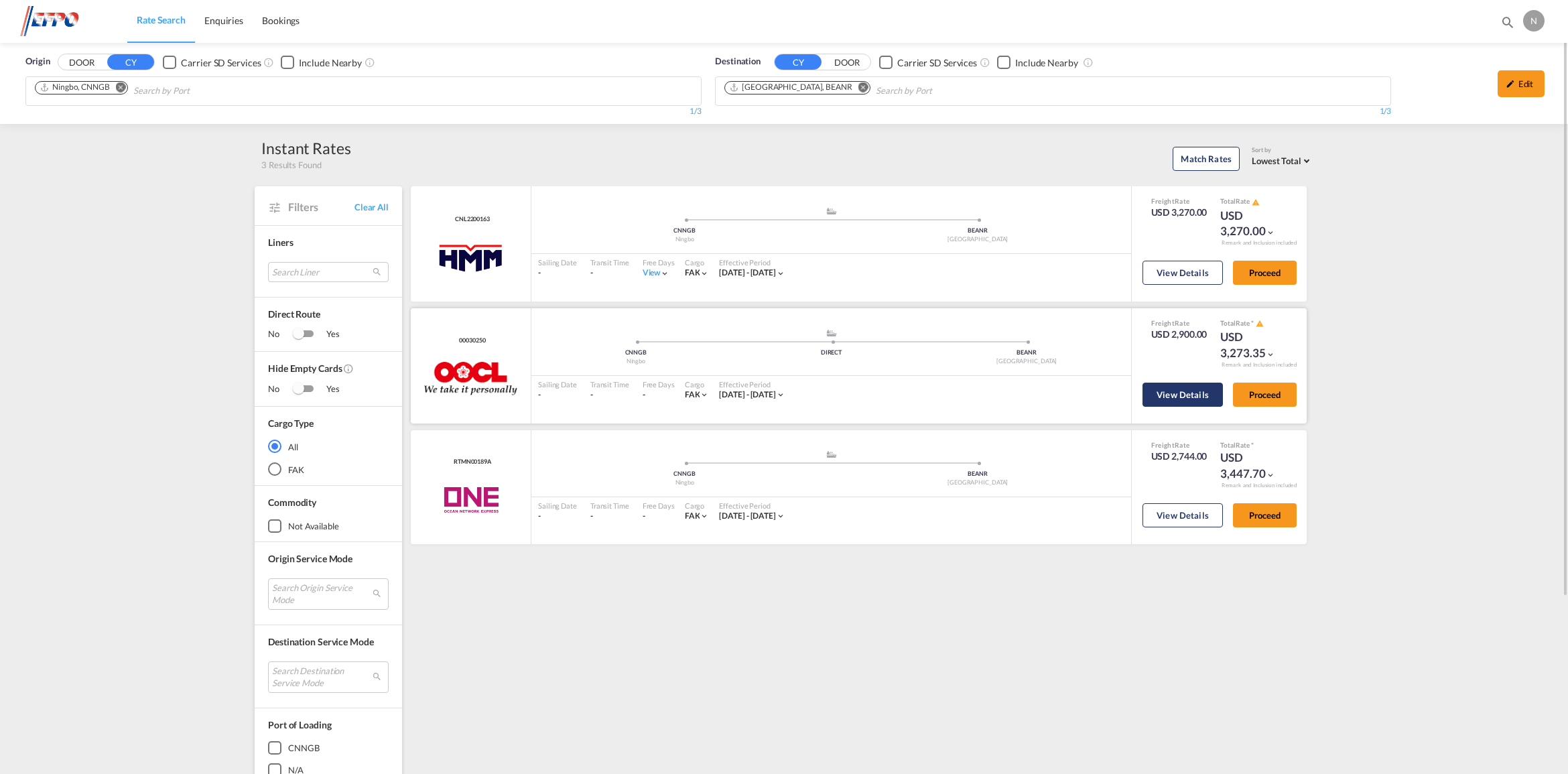
click at [1167, 386] on button "View Details" at bounding box center [1182, 394] width 81 height 24
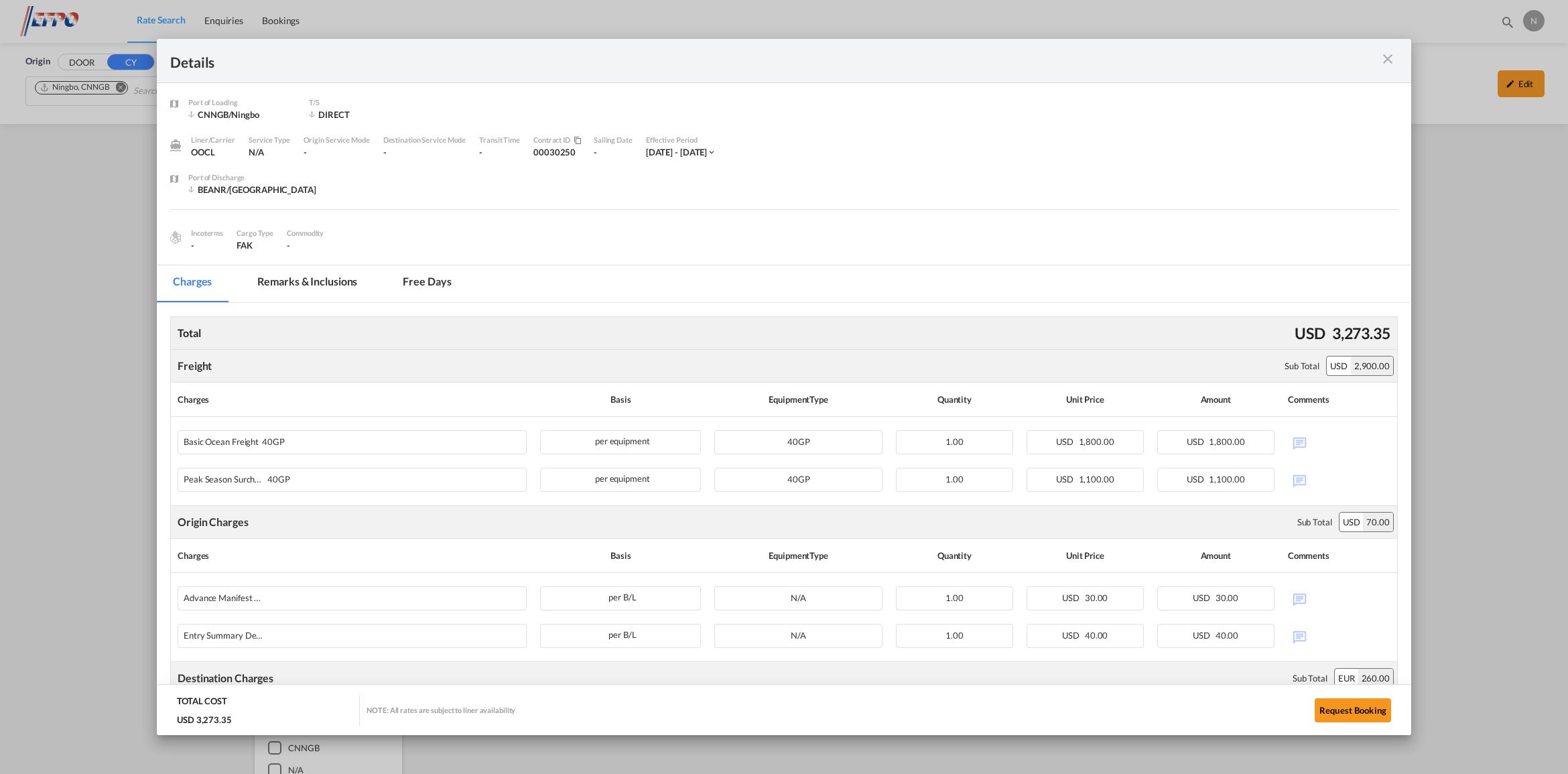
click at [1382, 52] on md-icon "icon-close m-3 fg-AAA8AD cursor" at bounding box center [1387, 59] width 16 height 16
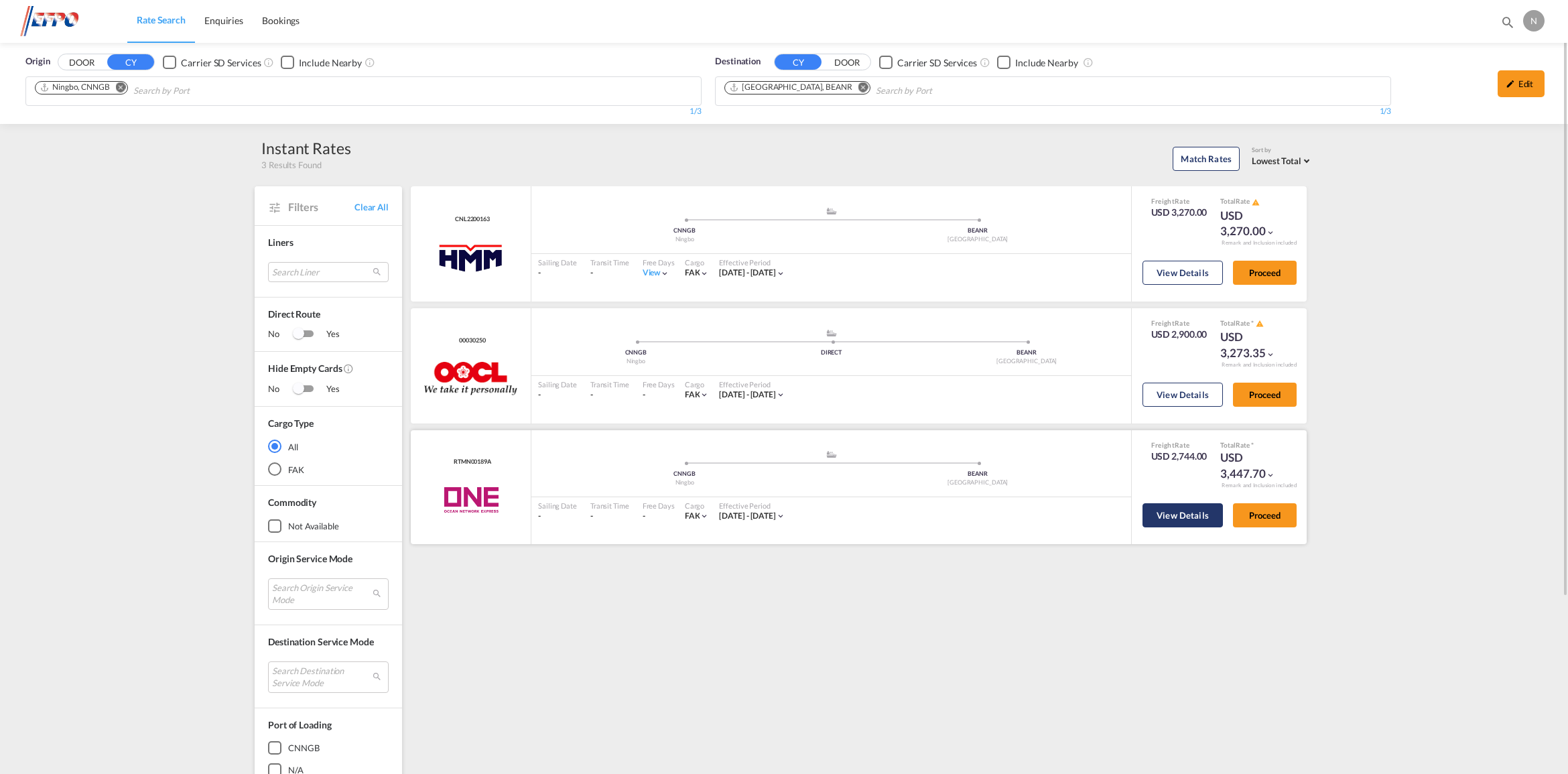
click at [1174, 506] on button "View Details" at bounding box center [1182, 515] width 81 height 24
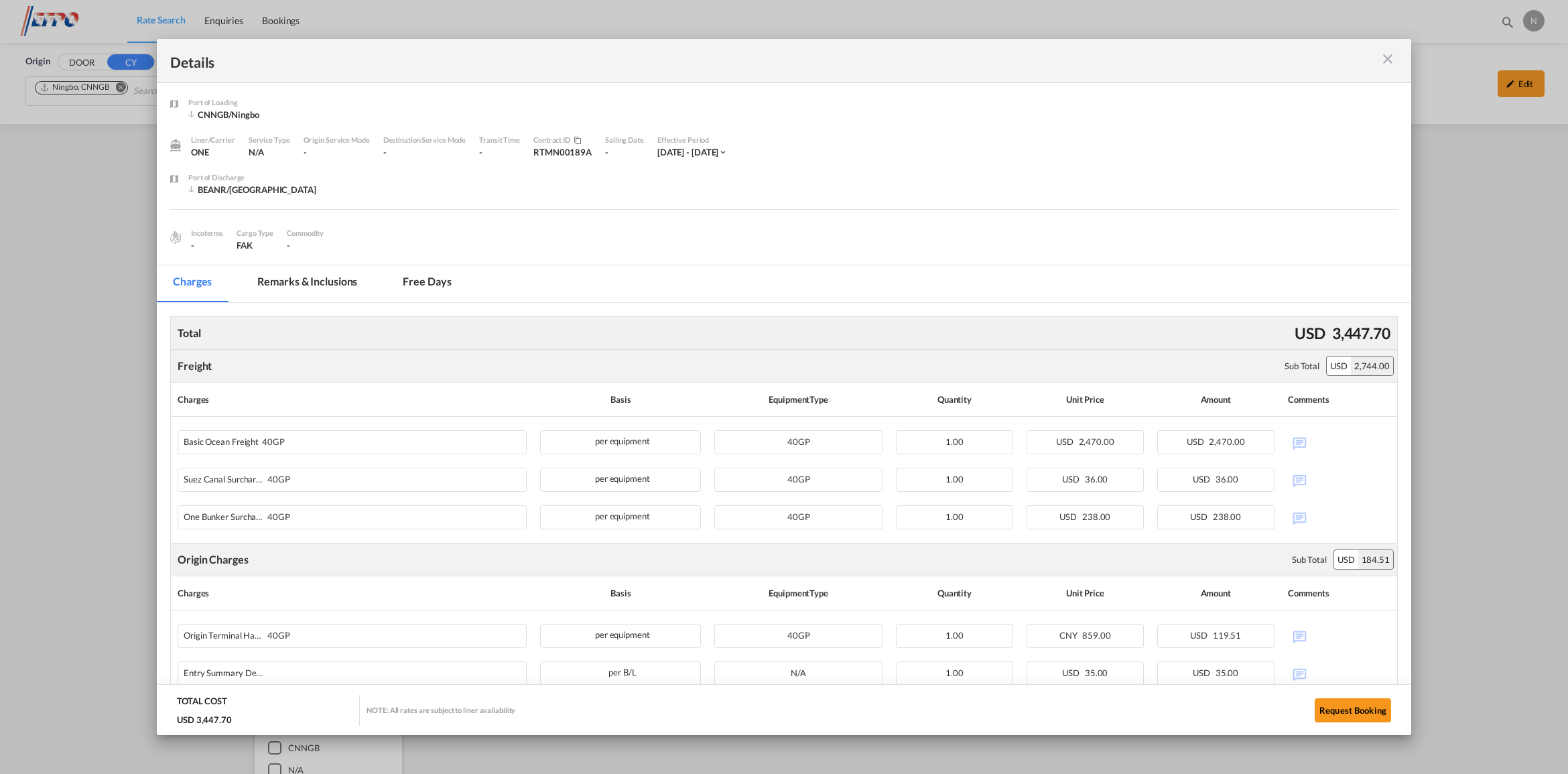
click at [1500, 347] on div "Details Port of [GEOGRAPHIC_DATA] CNNGB/Ningbo Liner/Carrier ONE Service Type N…" at bounding box center [784, 387] width 1568 height 774
drag, startPoint x: 1382, startPoint y: 47, endPoint x: 1388, endPoint y: 52, distance: 7.8
click at [1382, 48] on div "Details" at bounding box center [784, 61] width 1254 height 44
click at [1388, 54] on md-icon "icon-close m-3 fg-AAA8AD cursor" at bounding box center [1387, 59] width 16 height 16
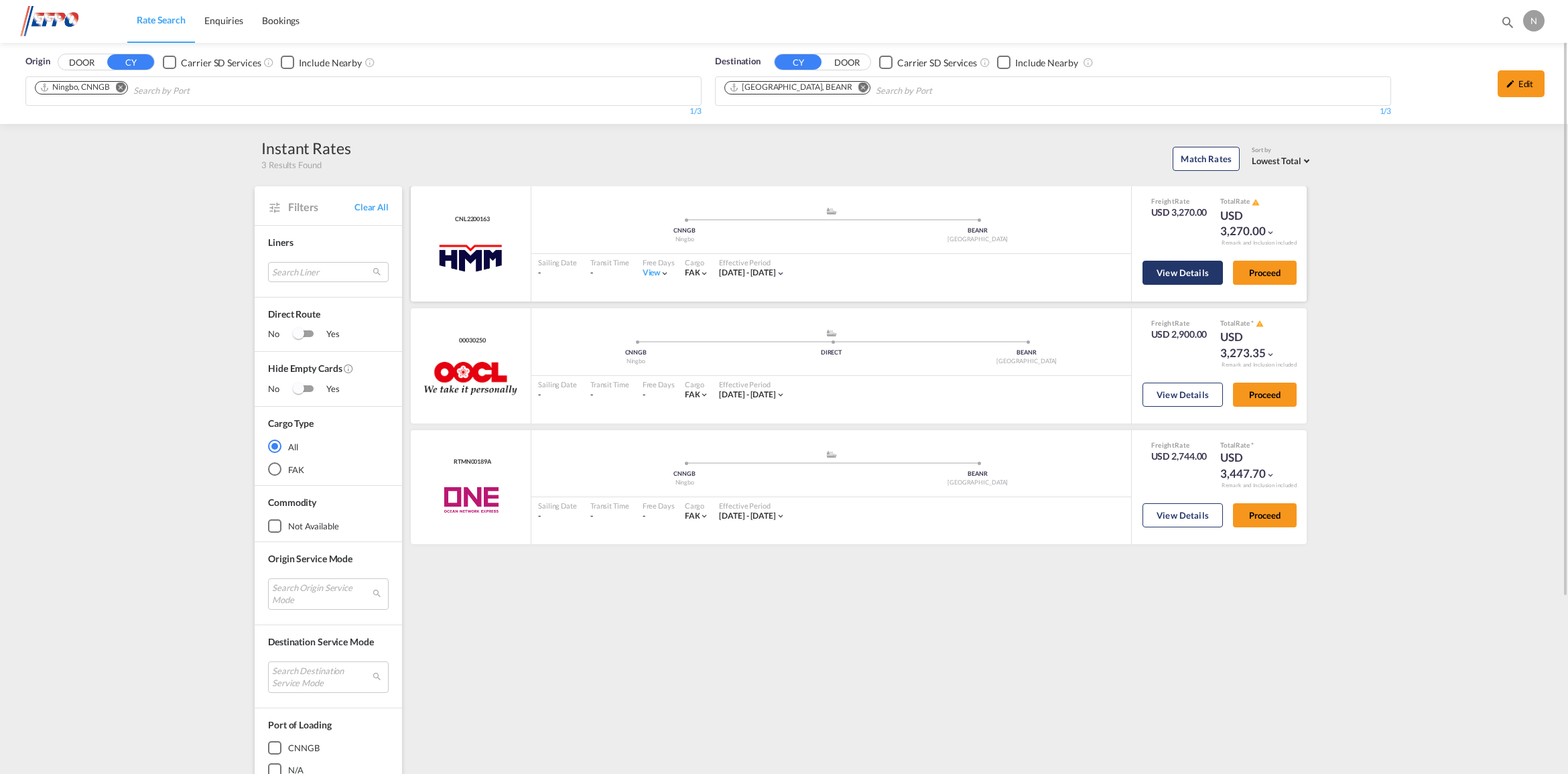
click at [1179, 261] on button "View Details" at bounding box center [1182, 272] width 81 height 24
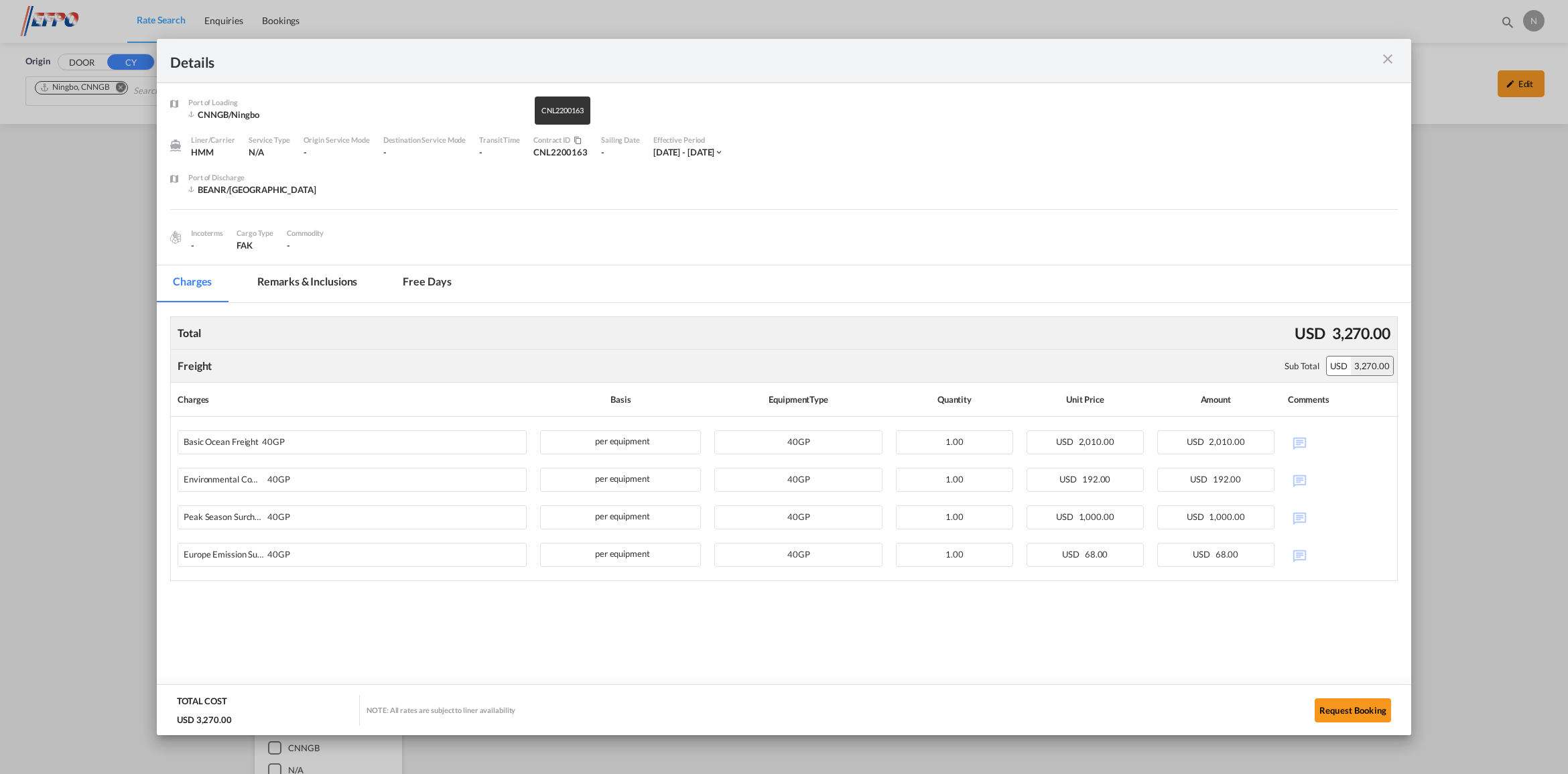
click at [569, 153] on div "CNL2200163" at bounding box center [560, 152] width 54 height 12
copy div "CNL2200163"
click at [1382, 58] on md-icon "icon-close m-3 fg-AAA8AD cursor" at bounding box center [1387, 59] width 16 height 16
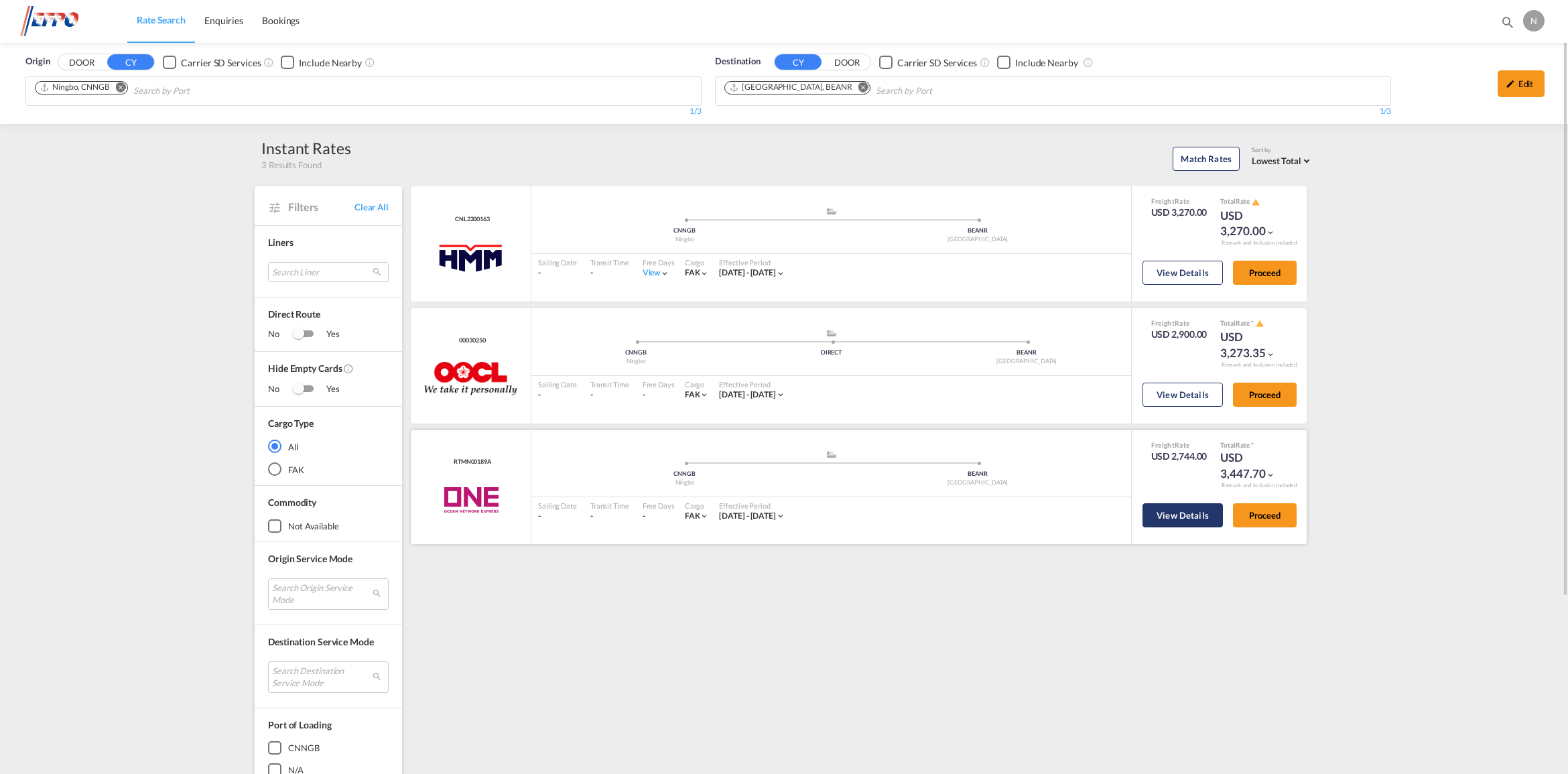
click at [1176, 507] on button "View Details" at bounding box center [1182, 515] width 81 height 24
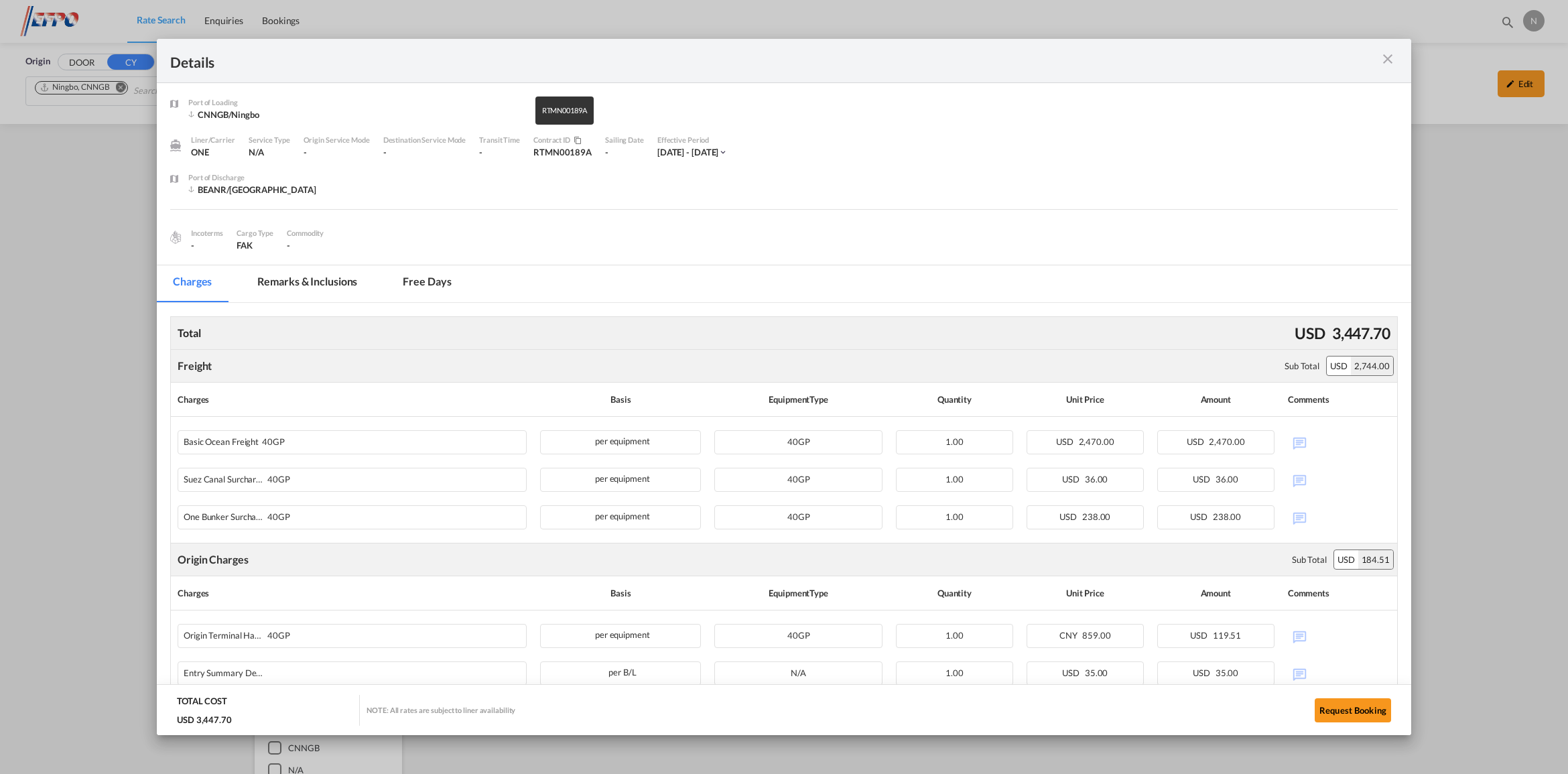
click at [565, 155] on div "RTMN00189A" at bounding box center [562, 152] width 58 height 12
copy div "RTMN00189A"
click at [1385, 58] on md-icon "icon-close m-3 fg-AAA8AD cursor" at bounding box center [1387, 59] width 16 height 16
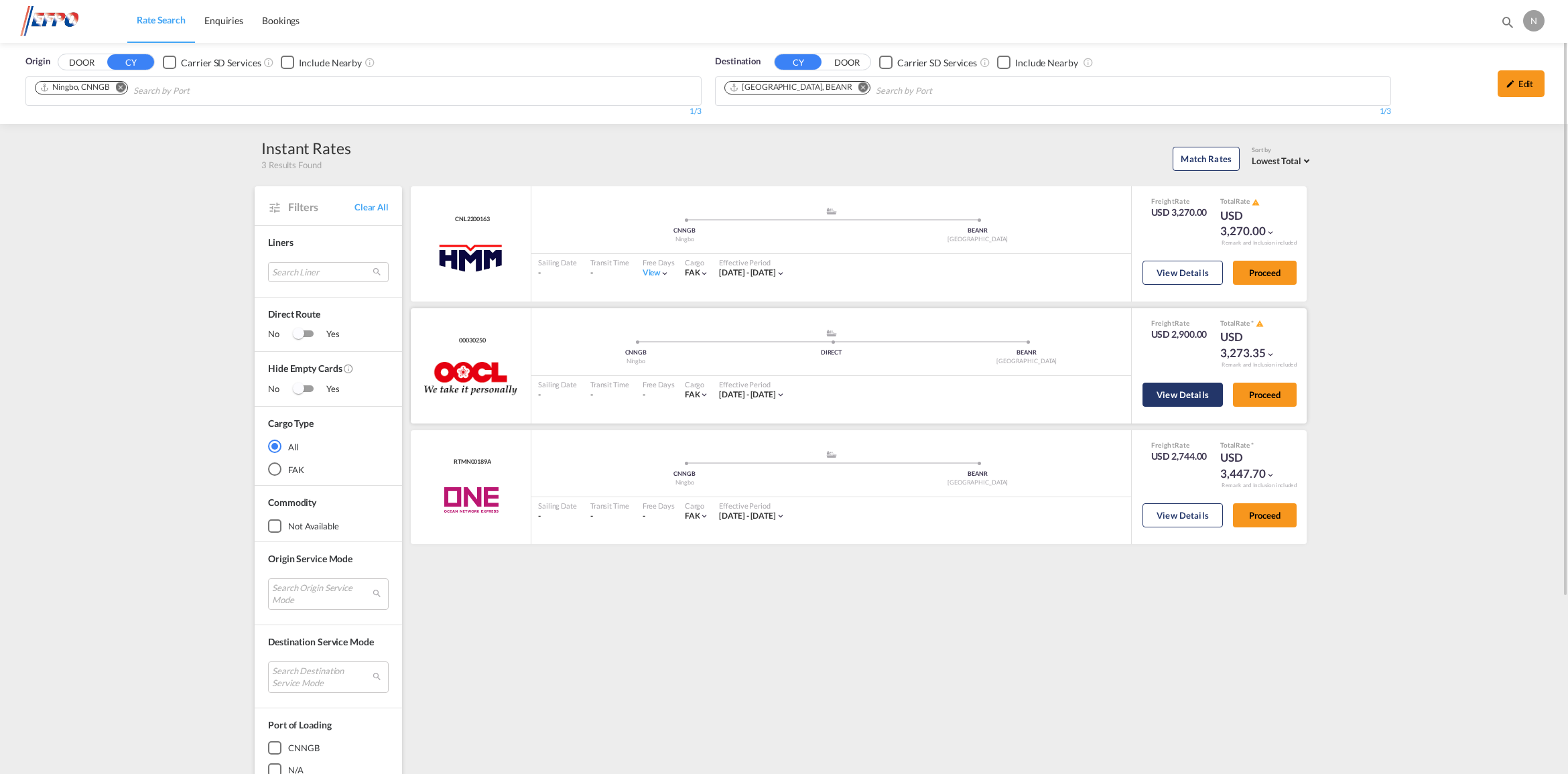
click at [1164, 387] on button "View Details" at bounding box center [1182, 394] width 81 height 24
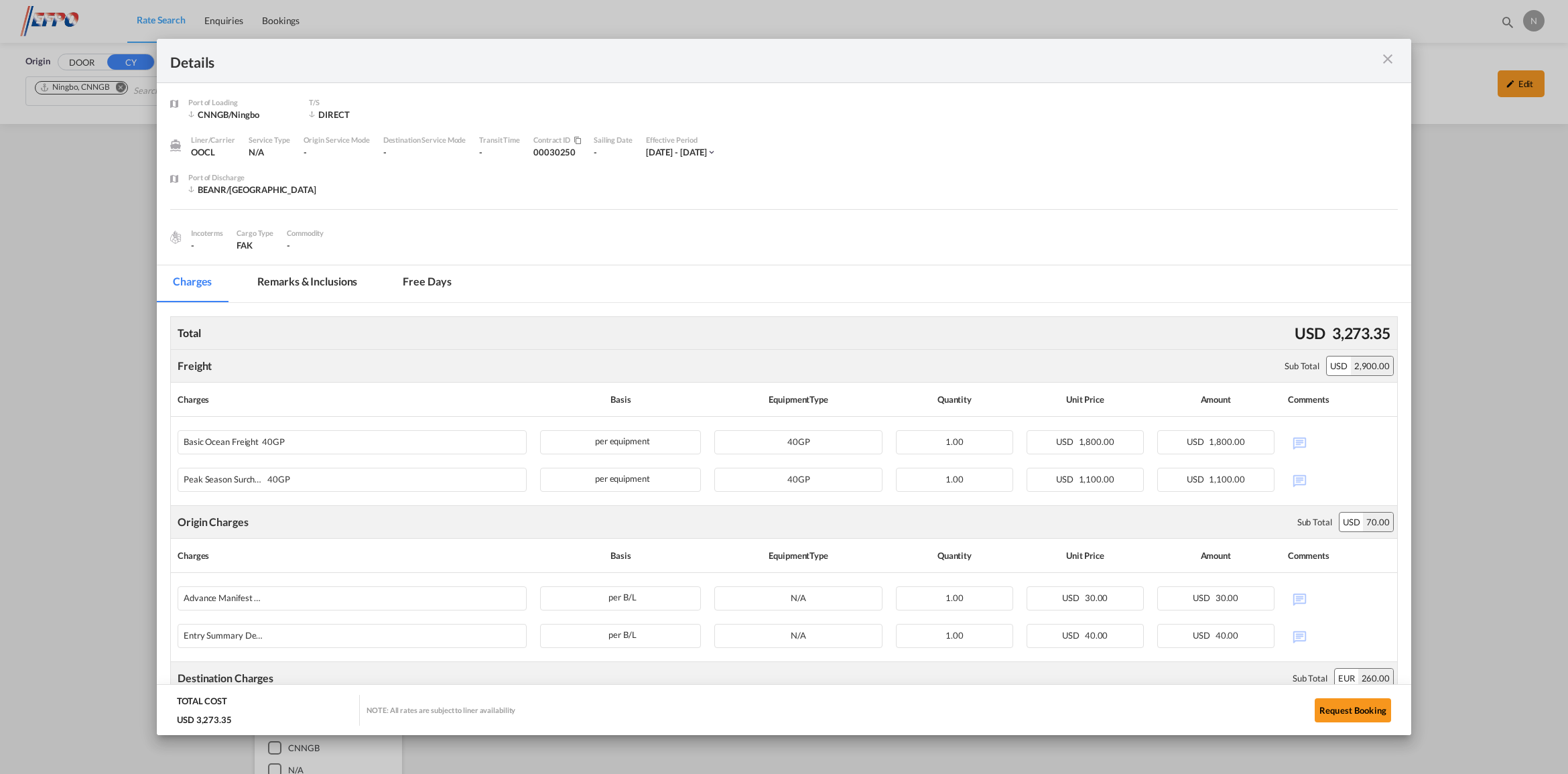
drag, startPoint x: 1385, startPoint y: 69, endPoint x: 1388, endPoint y: 61, distance: 8.5
click at [1385, 69] on div "Details" at bounding box center [784, 61] width 1254 height 44
click at [1388, 61] on md-icon "icon-close m-3 fg-AAA8AD cursor" at bounding box center [1387, 59] width 16 height 16
